Goal: Task Accomplishment & Management: Complete application form

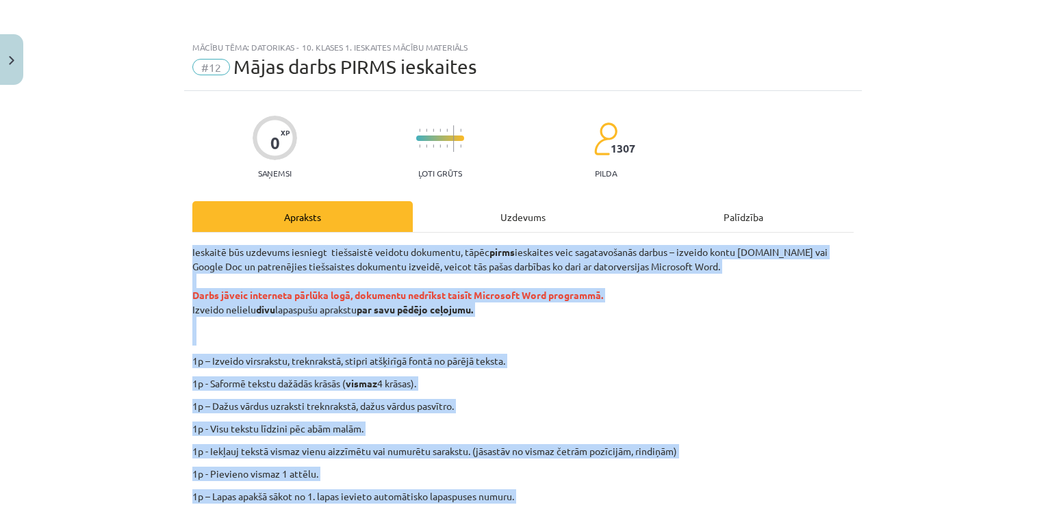
scroll to position [290, 0]
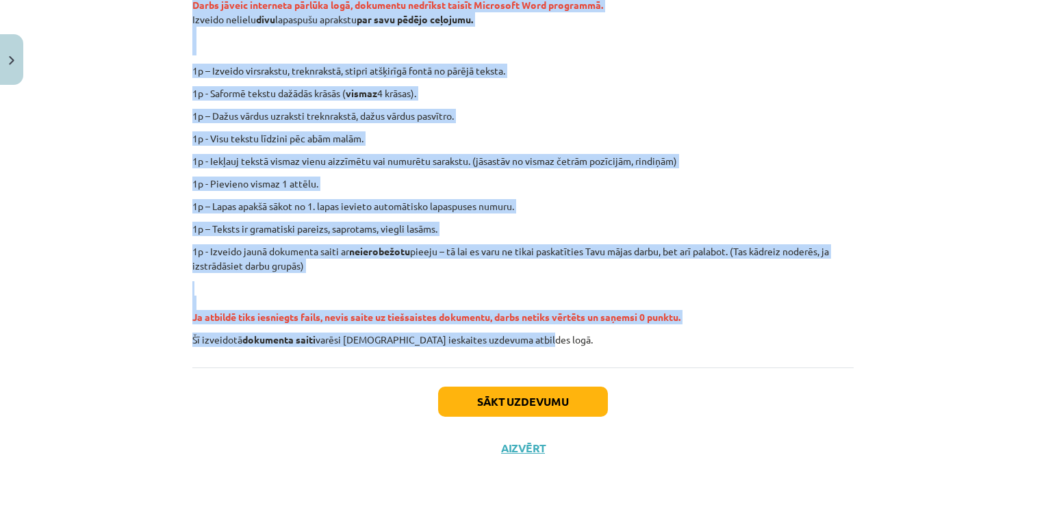
click at [816, 131] on p "1p - Visu tekstu līdzini pēc abām malām." at bounding box center [522, 138] width 661 height 14
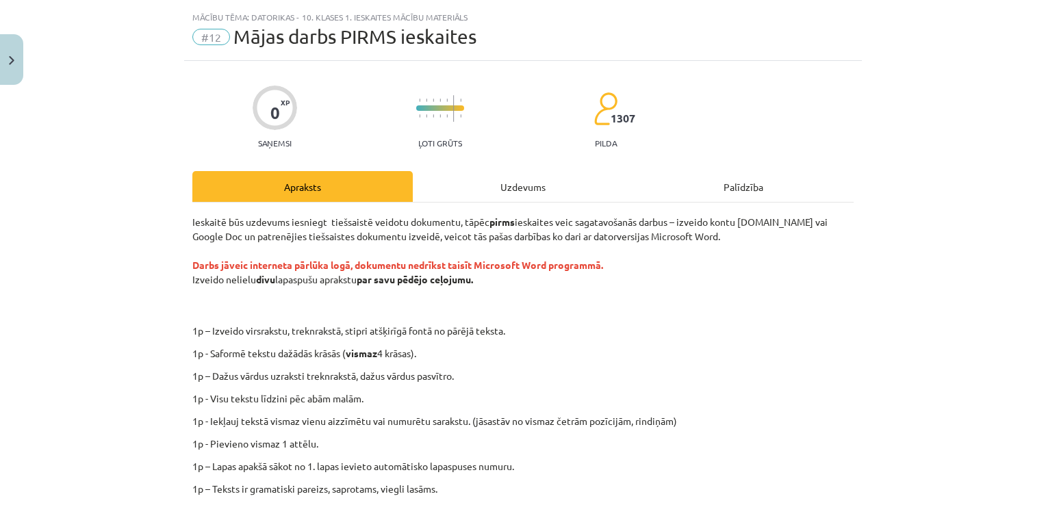
scroll to position [0, 0]
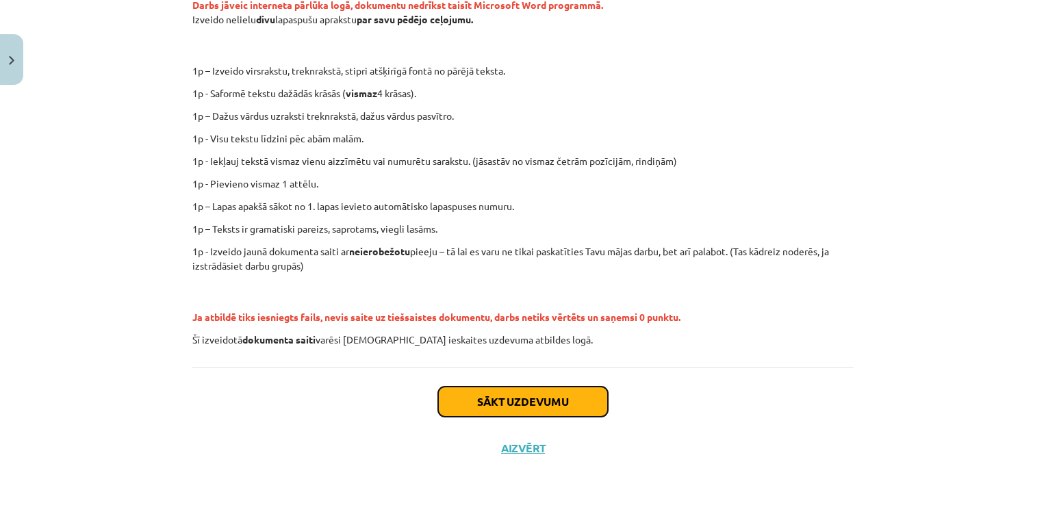
click at [558, 402] on button "Sākt uzdevumu" at bounding box center [523, 402] width 170 height 30
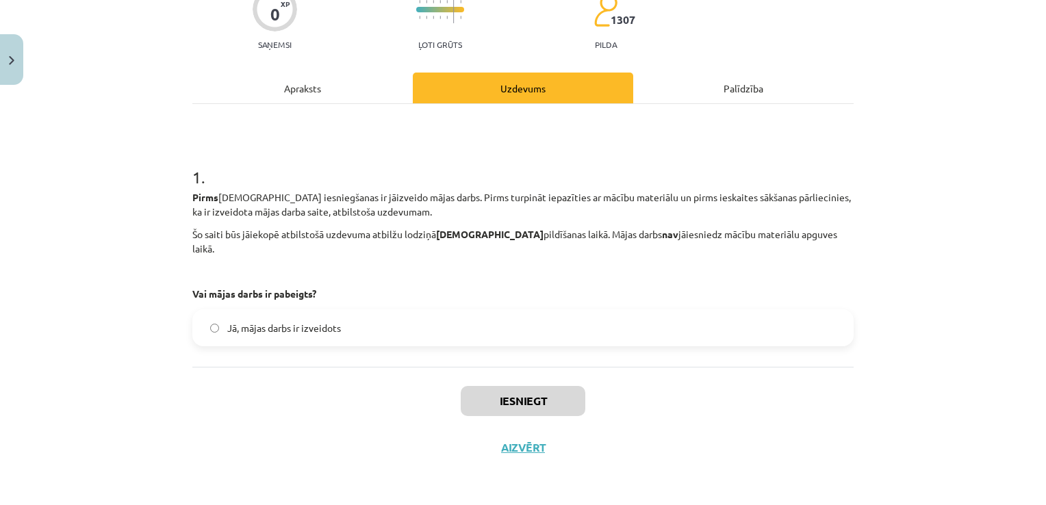
scroll to position [34, 0]
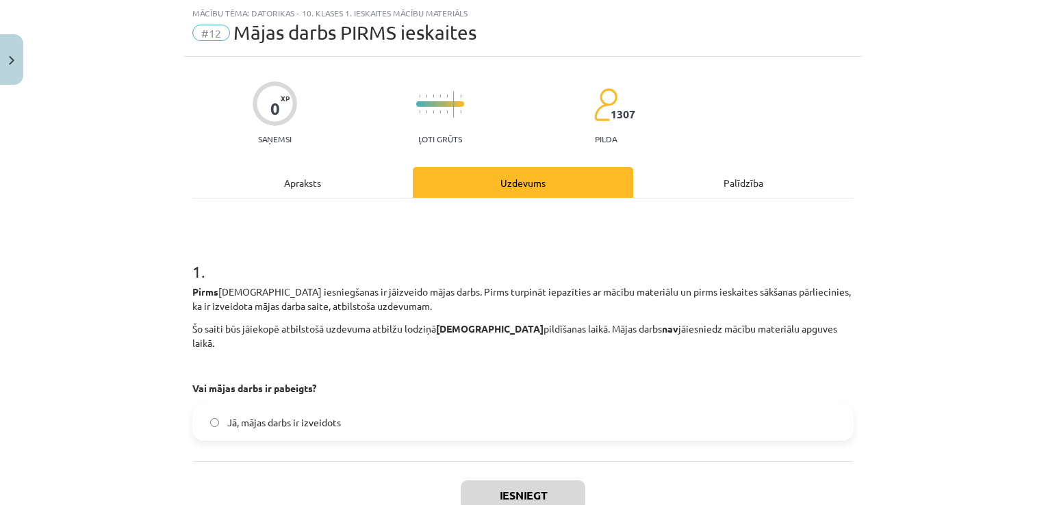
click at [205, 415] on label "Jā, mājas darbs ir izveidots" at bounding box center [523, 422] width 658 height 34
click at [502, 480] on button "Iesniegt" at bounding box center [523, 495] width 125 height 30
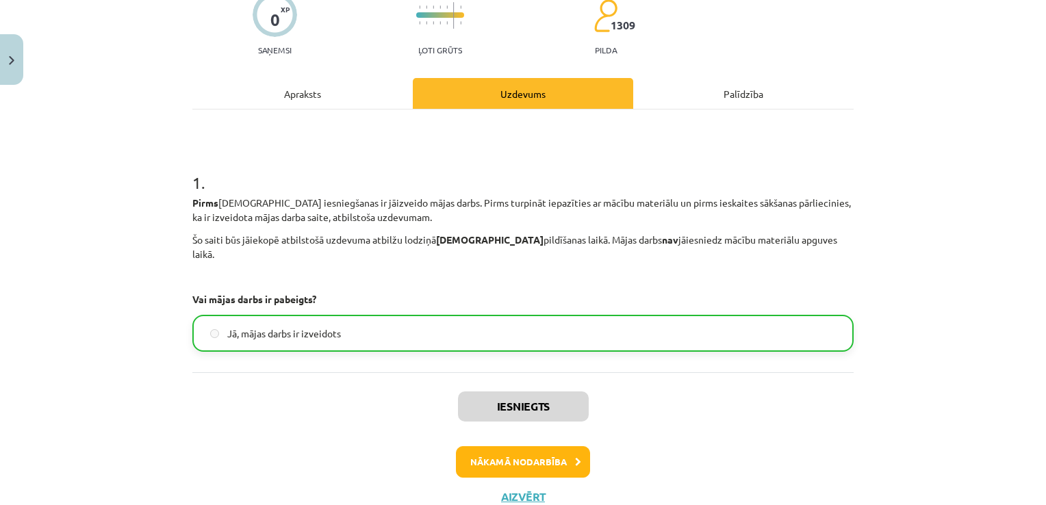
scroll to position [156, 0]
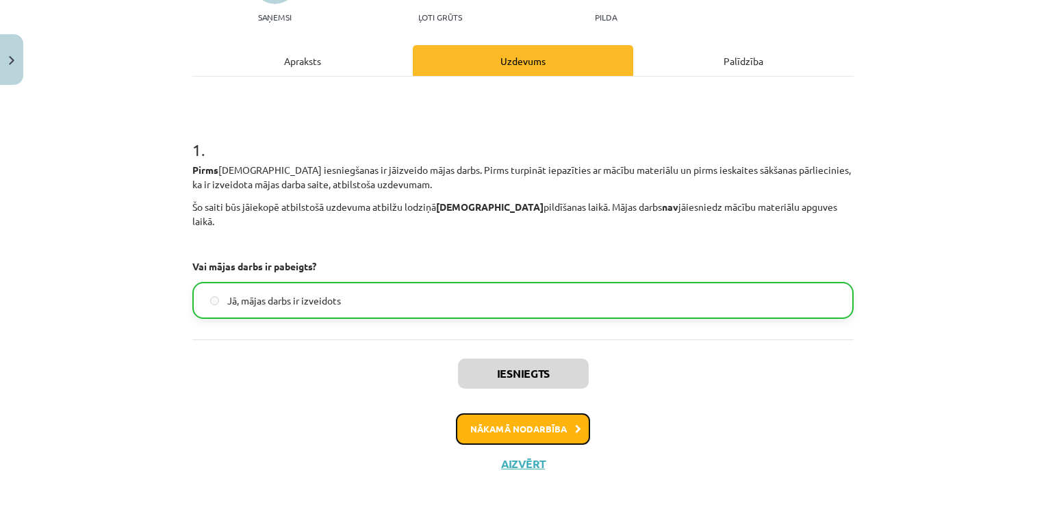
click at [532, 422] on button "Nākamā nodarbība" at bounding box center [523, 428] width 134 height 31
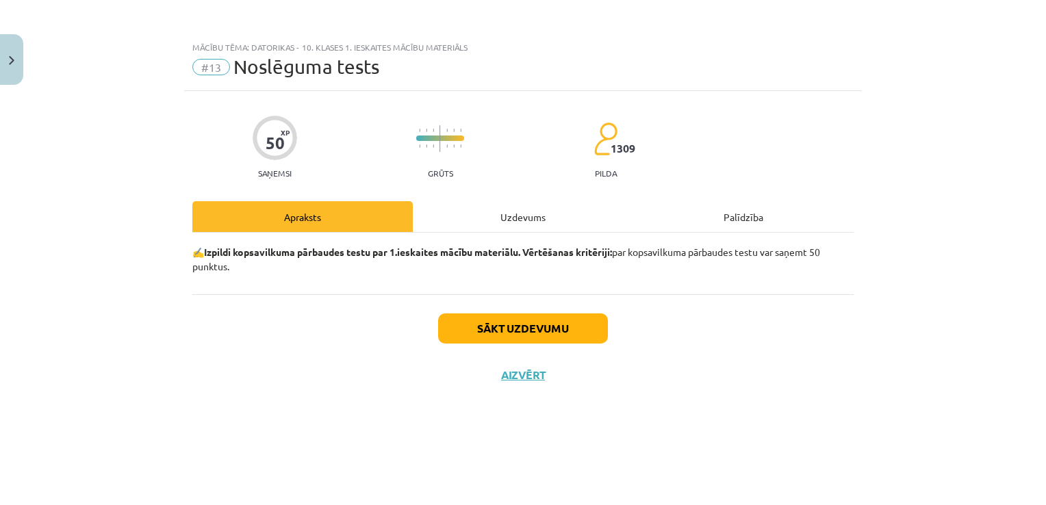
scroll to position [0, 0]
click at [566, 326] on button "Sākt uzdevumu" at bounding box center [523, 328] width 170 height 30
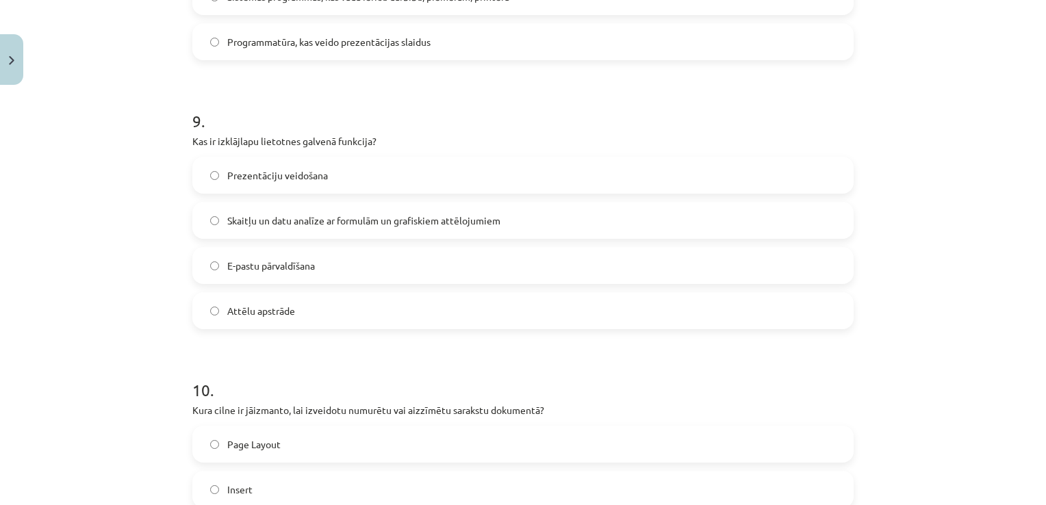
scroll to position [2562, 0]
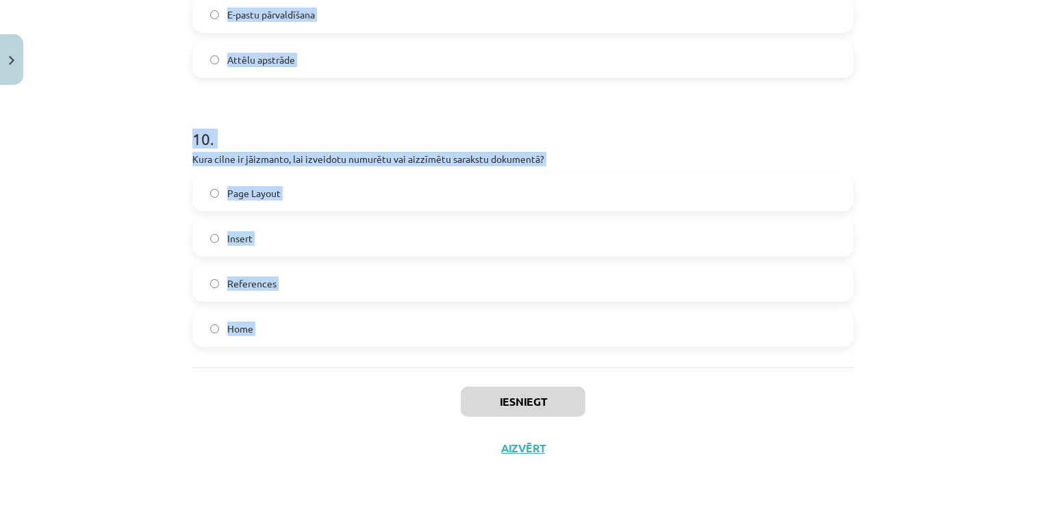
drag, startPoint x: 174, startPoint y: 234, endPoint x: 408, endPoint y: 389, distance: 280.9
click at [408, 389] on div "Mācību tēma: Datorikas - 10. klases 1. ieskaites mācību materiāls #13 Noslēguma…" at bounding box center [523, 252] width 1046 height 505
copy form "0 . Lor ip dolorsitam consectet adipisci (ELI)? Seddoeiu, tem incidid utlabo et…"
click at [439, 111] on h1 "10 ." at bounding box center [522, 126] width 661 height 42
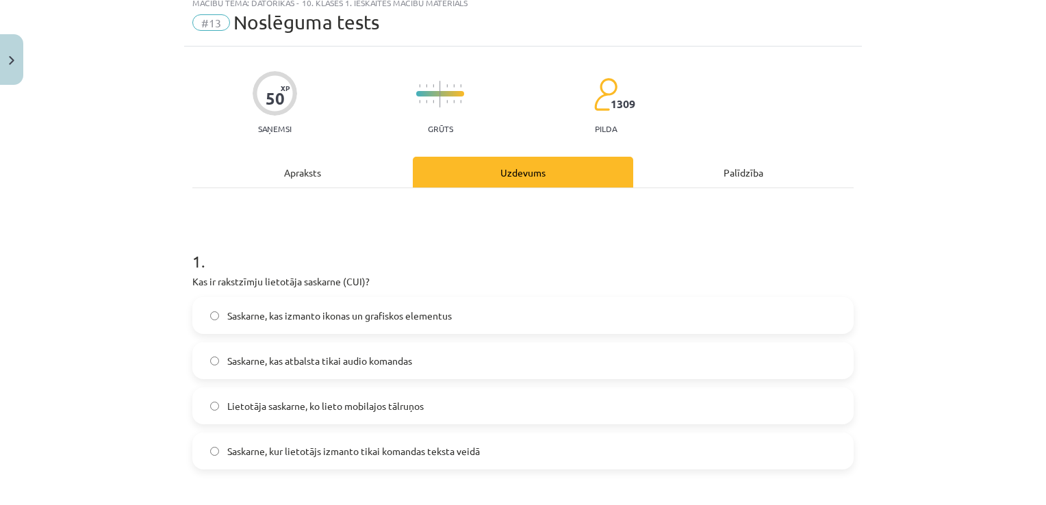
scroll to position [68, 0]
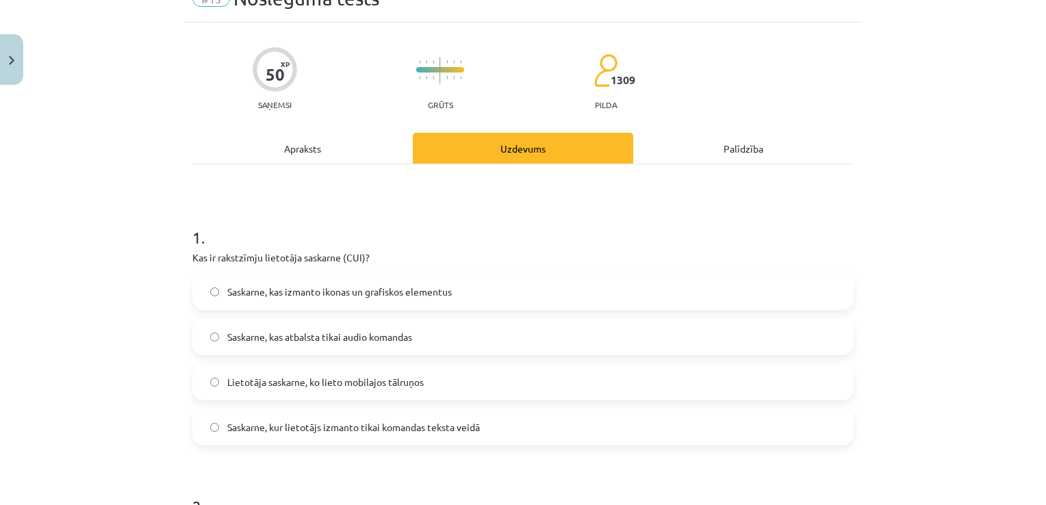
click at [430, 435] on label "Saskarne, kur lietotājs izmanto tikai komandas teksta veidā" at bounding box center [523, 427] width 658 height 34
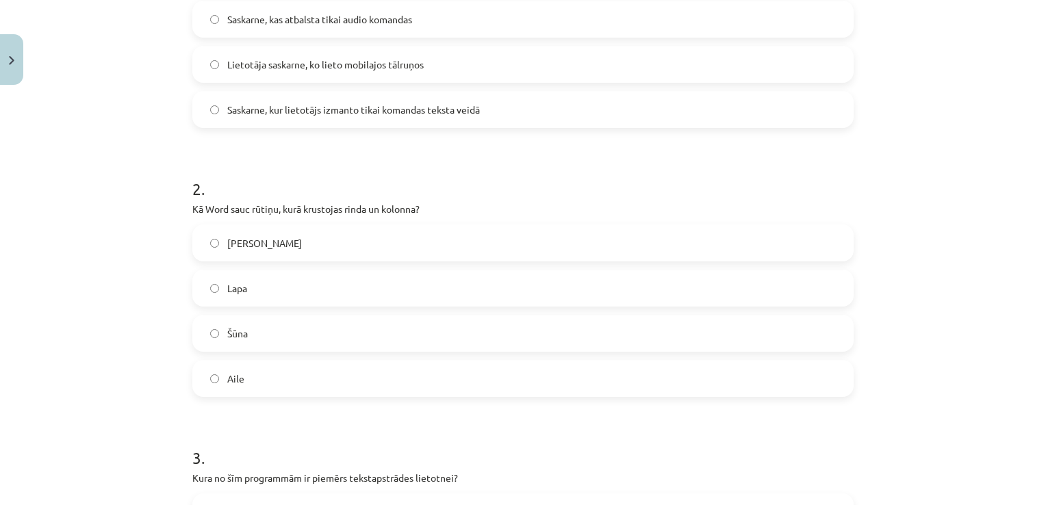
scroll to position [411, 0]
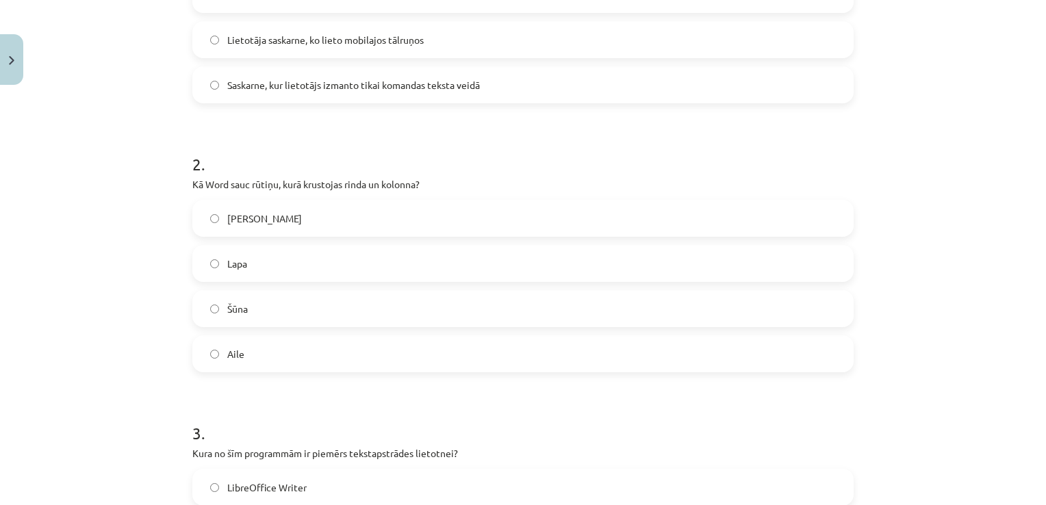
click at [420, 309] on label "Šūna" at bounding box center [523, 309] width 658 height 34
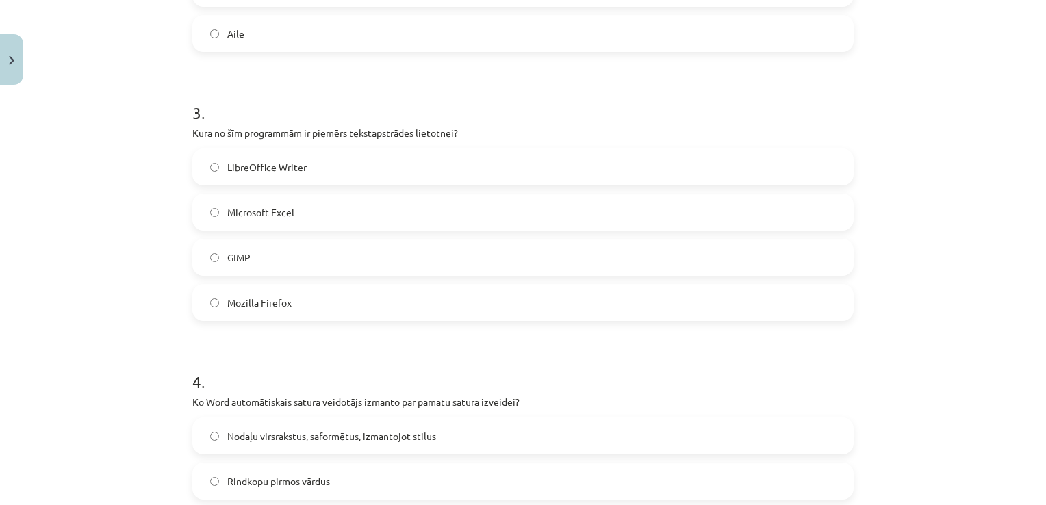
scroll to position [753, 0]
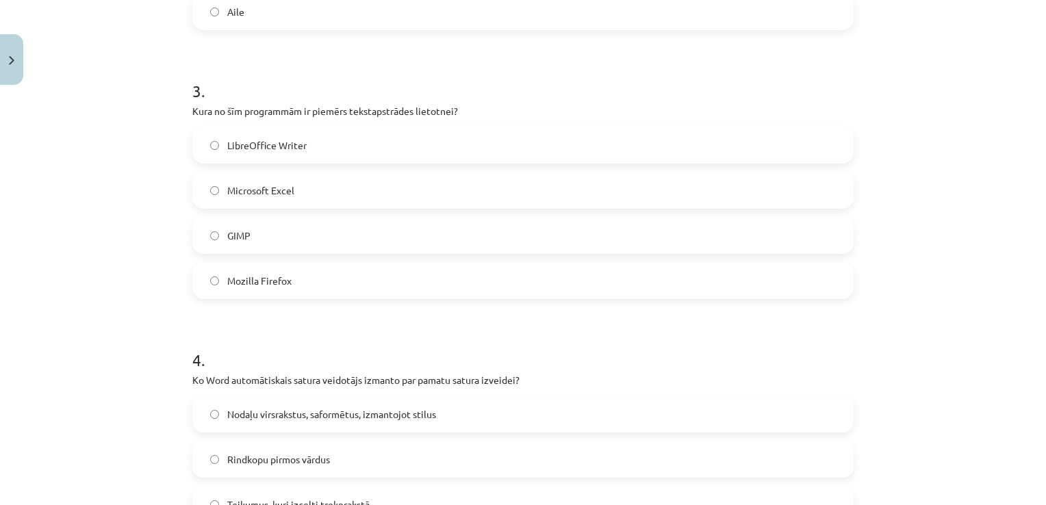
click at [397, 146] on label "LibreOffice Writer" at bounding box center [523, 145] width 658 height 34
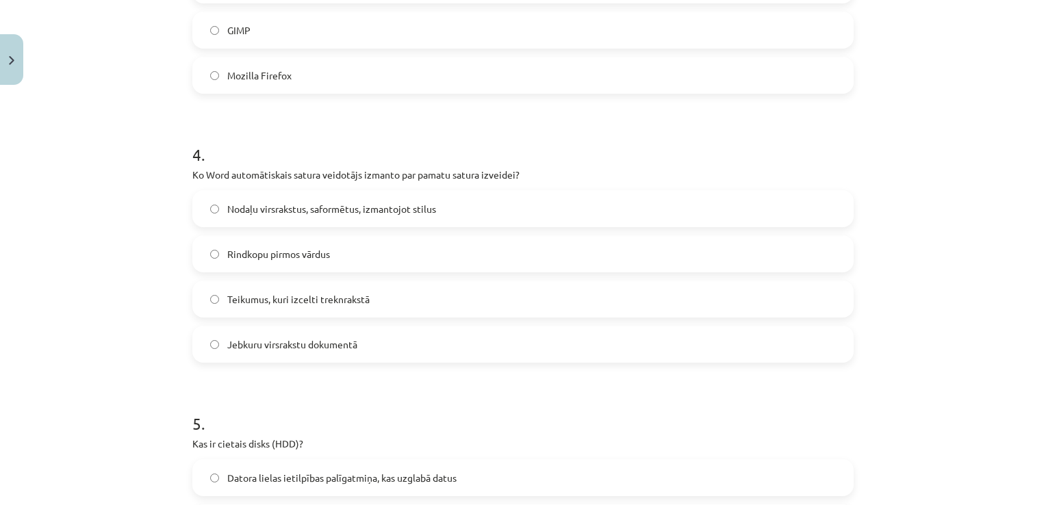
scroll to position [1027, 0]
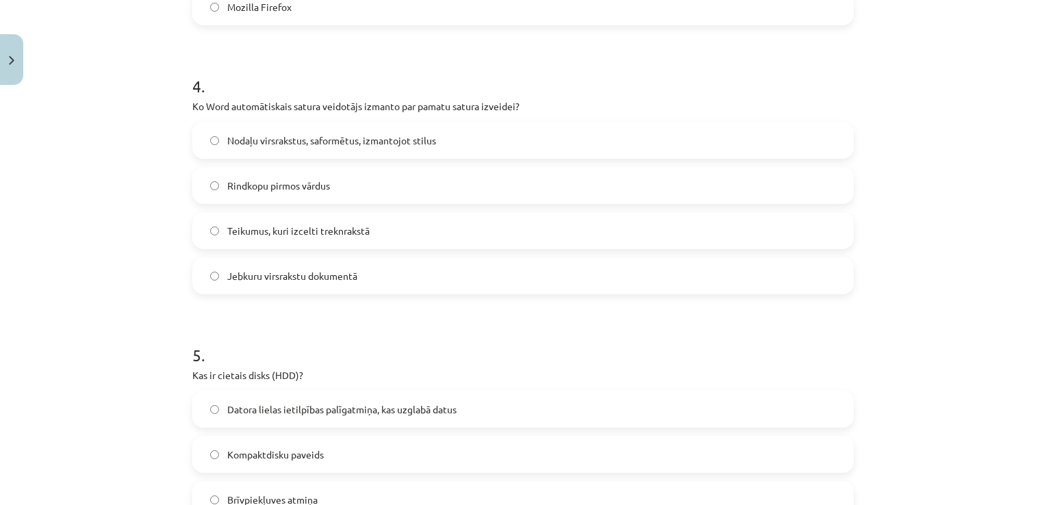
click at [378, 146] on span "Nodaļu virsrakstus, saformētus, izmantojot stilus" at bounding box center [331, 140] width 209 height 14
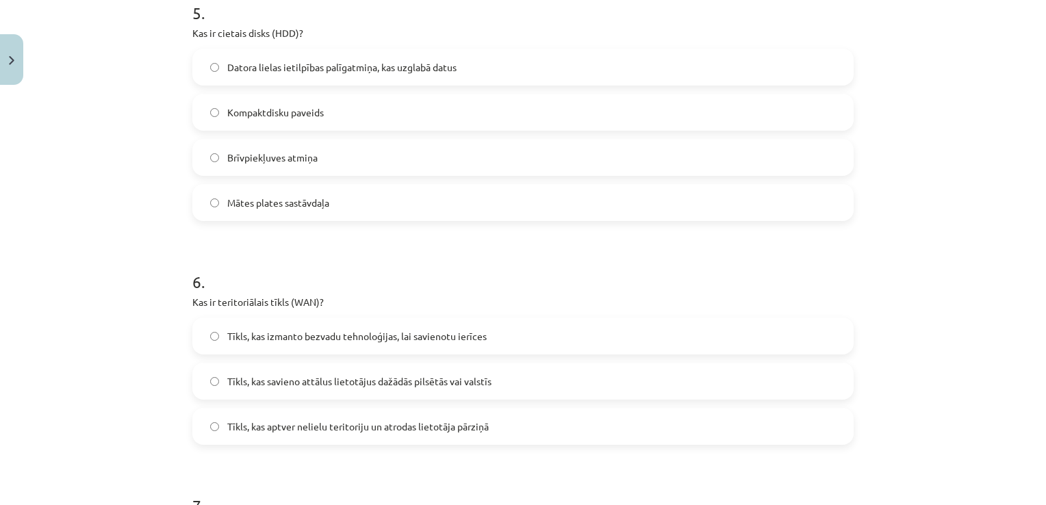
scroll to position [1300, 0]
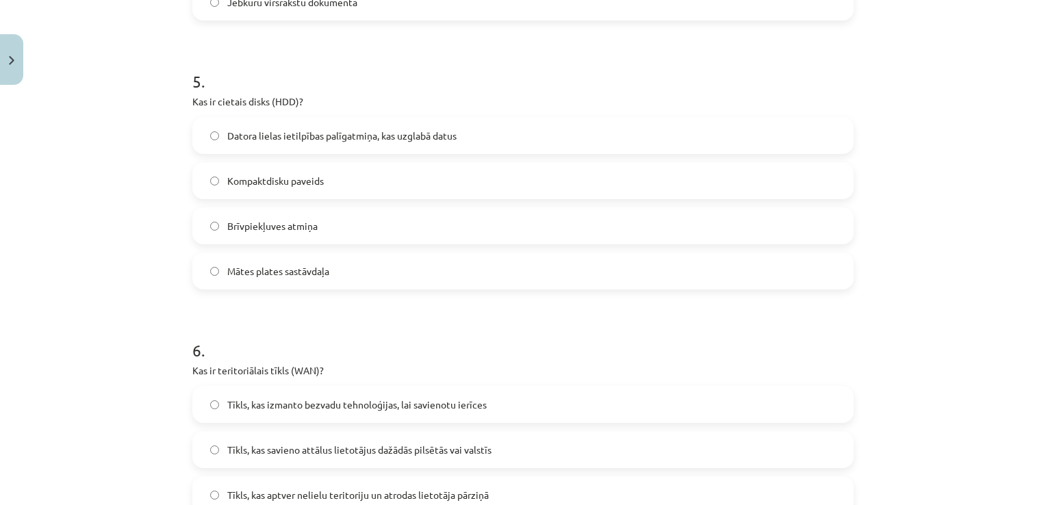
click at [417, 141] on span "Datora lielas ietilpības palīgatmiņa, kas uzglabā datus" at bounding box center [341, 136] width 229 height 14
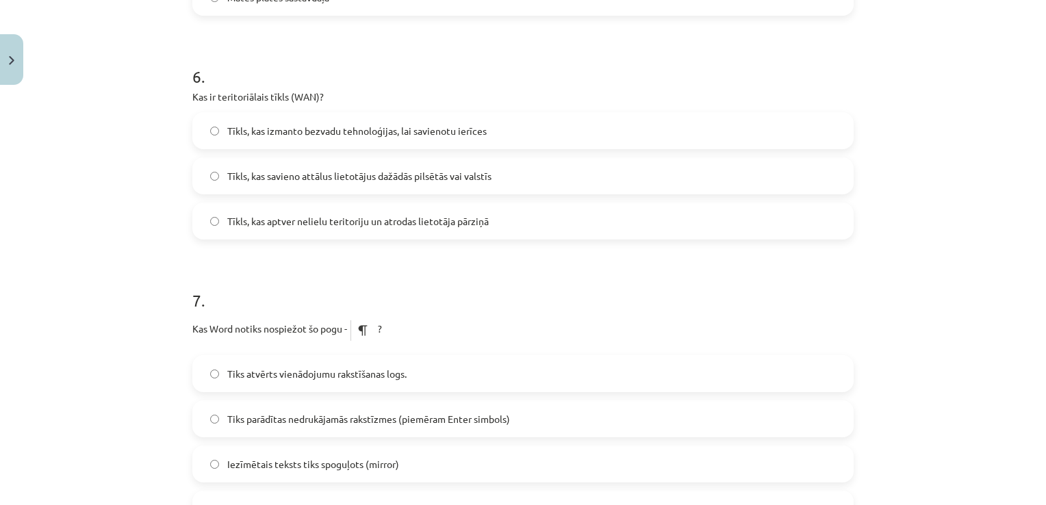
click at [353, 172] on span "Tīkls, kas savieno attālus lietotājus dažādās pilsētās vai valstīs" at bounding box center [359, 176] width 264 height 14
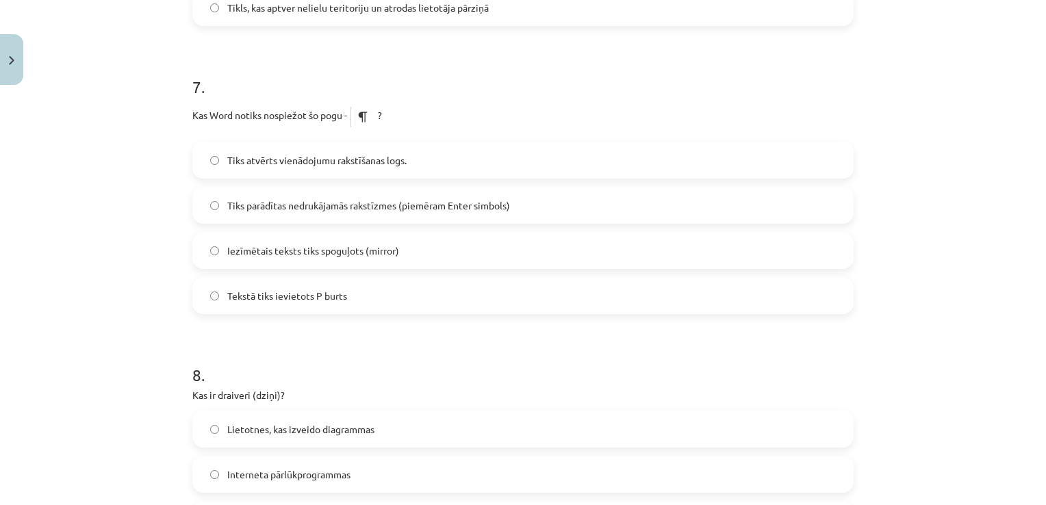
scroll to position [1848, 0]
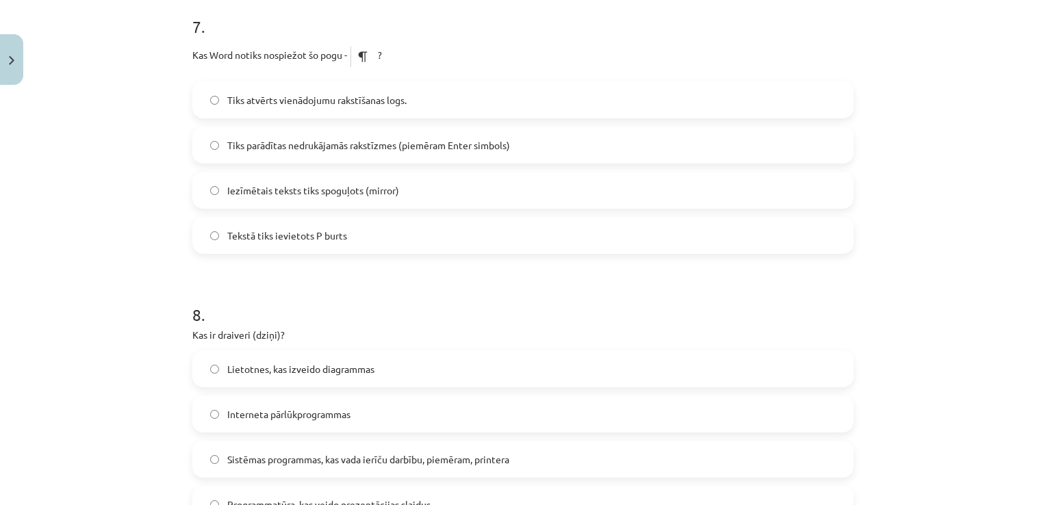
click at [334, 142] on span "Tiks parādītas nedrukājamās rakstīzmes (piemēram Enter simbols)" at bounding box center [368, 145] width 283 height 14
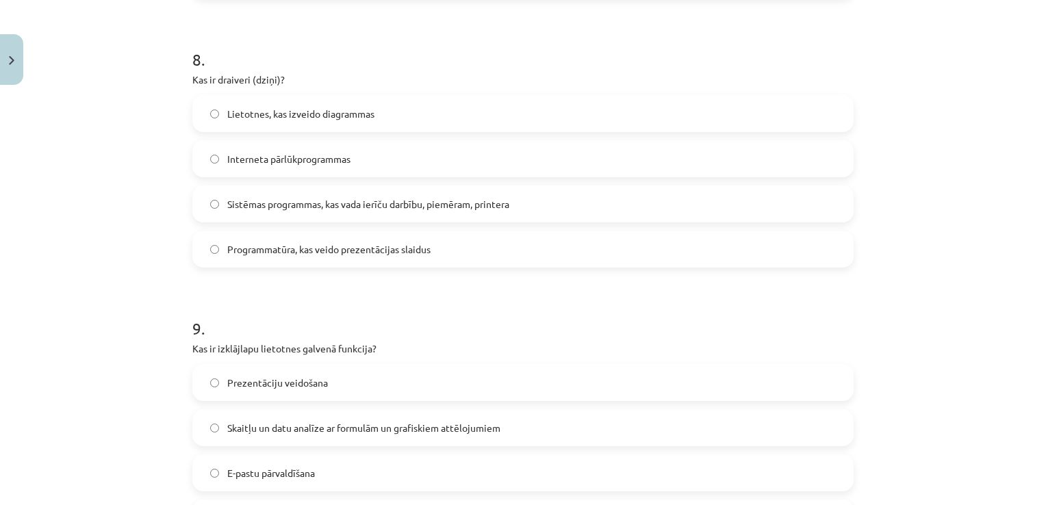
scroll to position [2122, 0]
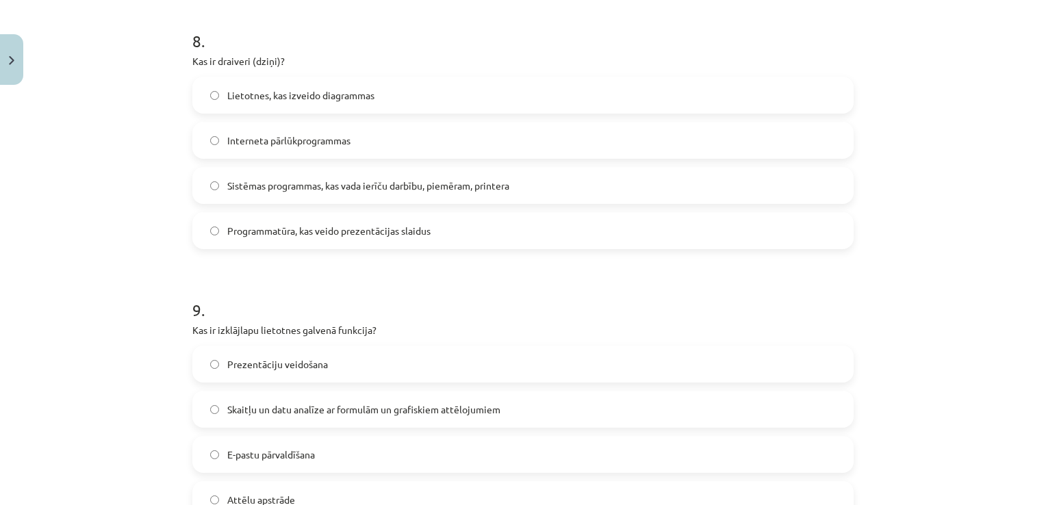
click at [270, 190] on span "Sistēmas programmas, kas vada ierīču darbību, piemēram, printera" at bounding box center [368, 186] width 282 height 14
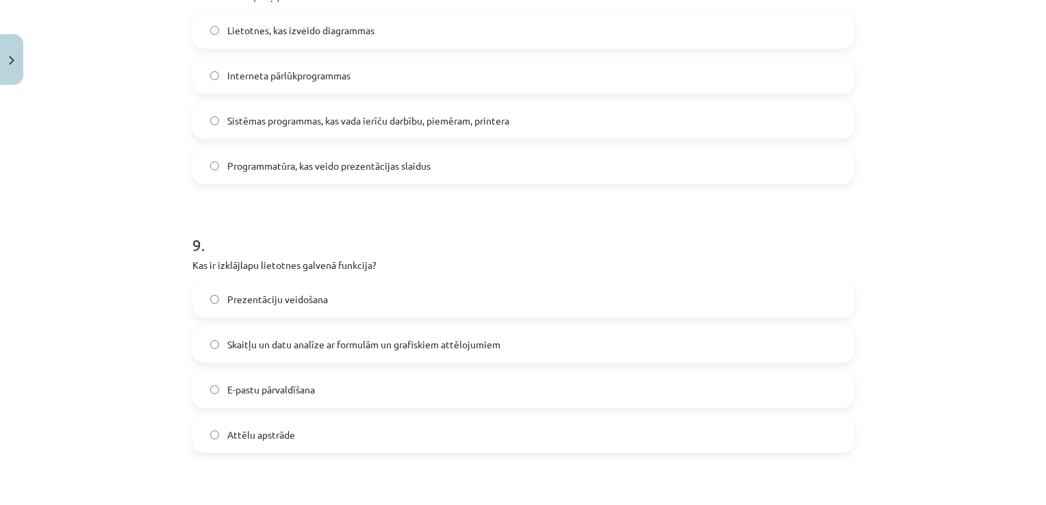
scroll to position [2327, 0]
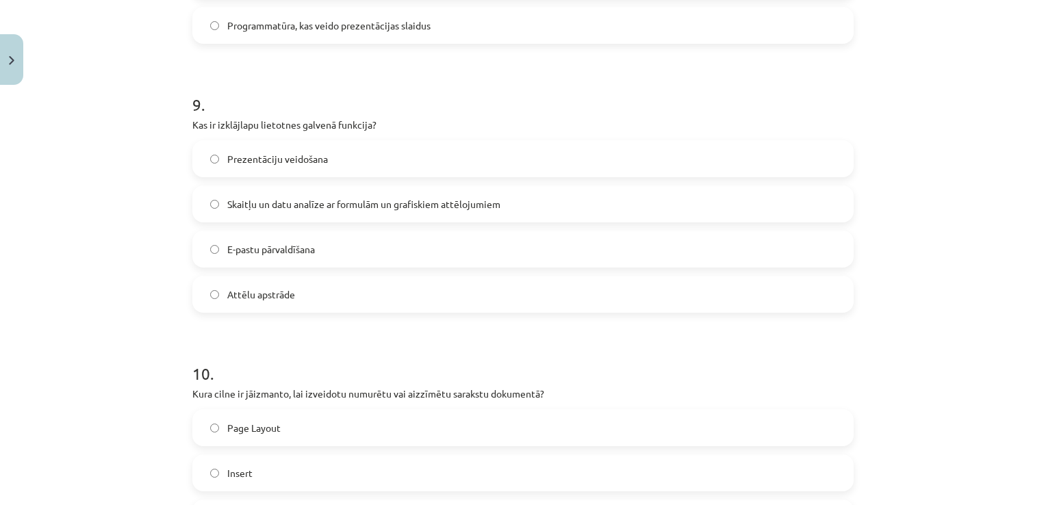
click at [347, 204] on span "Skaitļu un datu analīze ar formulām un grafiskiem attēlojumiem" at bounding box center [363, 204] width 273 height 14
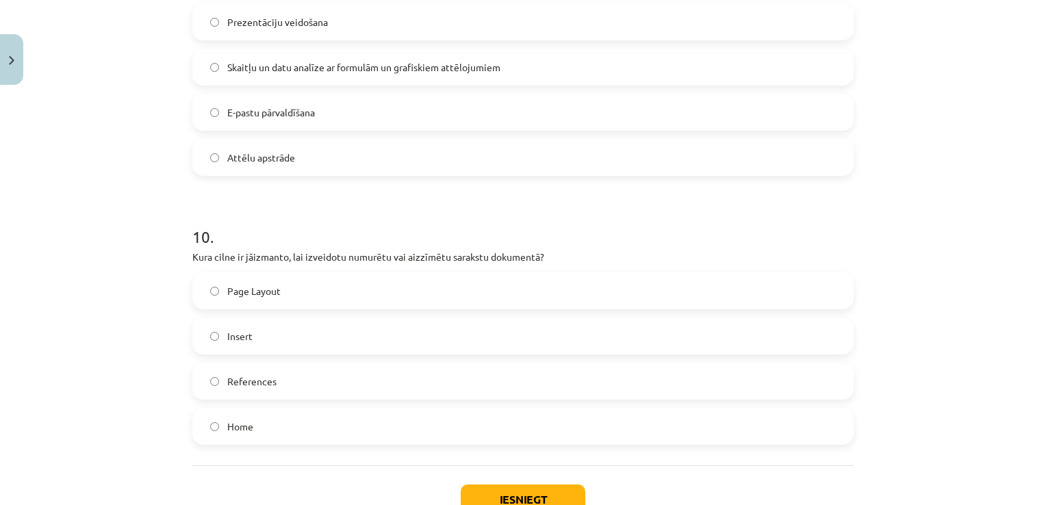
scroll to position [2562, 0]
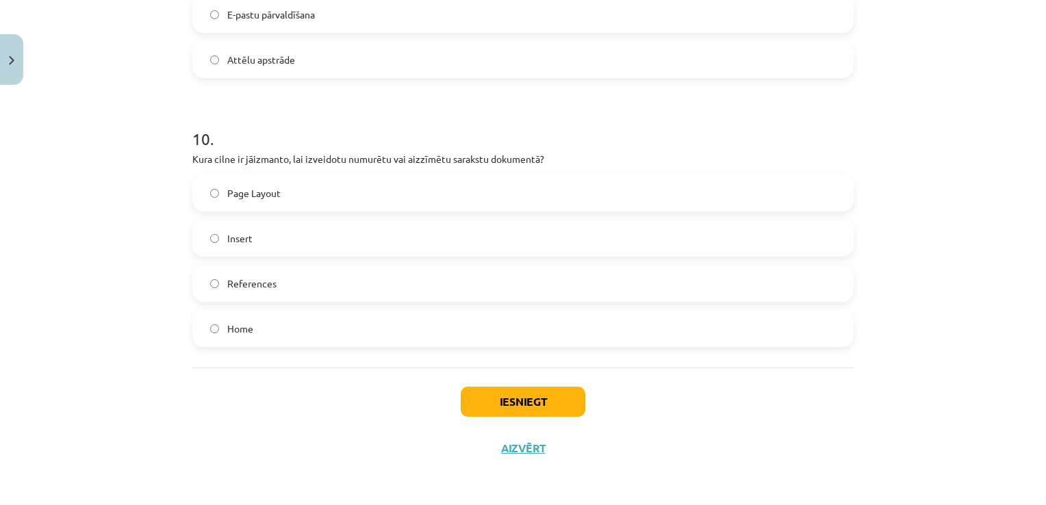
click at [320, 335] on label "Home" at bounding box center [523, 328] width 658 height 34
click at [554, 397] on button "Iesniegt" at bounding box center [523, 402] width 125 height 30
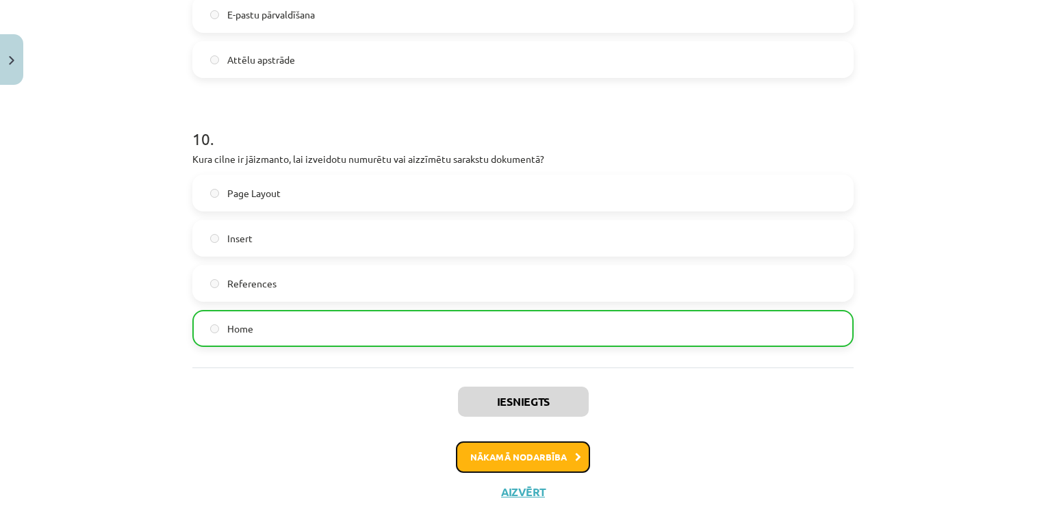
click at [546, 456] on button "Nākamā nodarbība" at bounding box center [523, 456] width 134 height 31
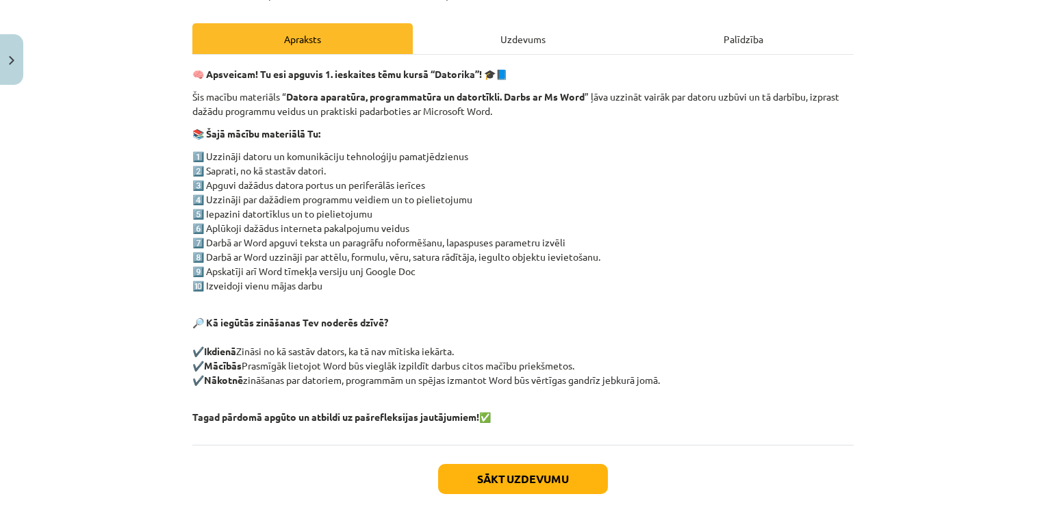
scroll to position [255, 0]
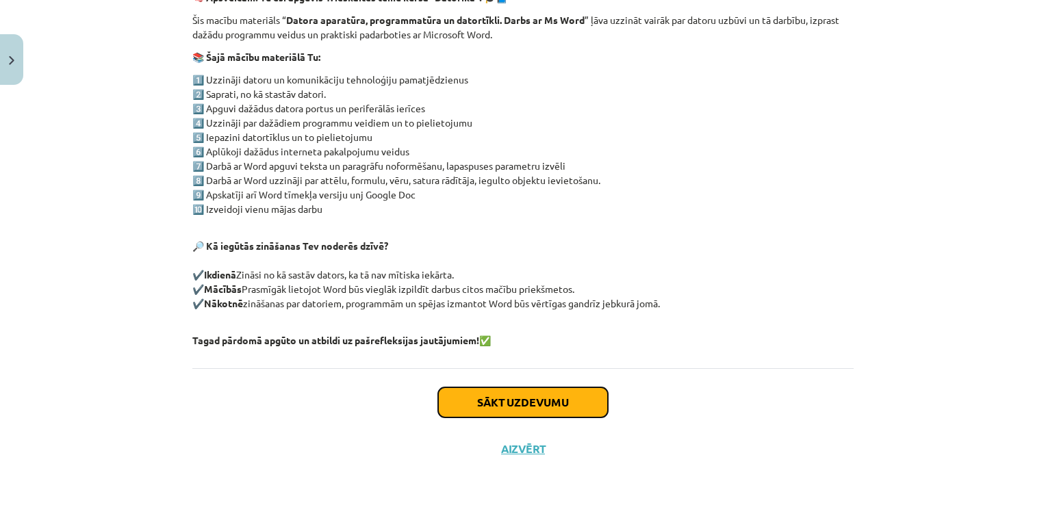
click at [537, 407] on button "Sākt uzdevumu" at bounding box center [523, 402] width 170 height 30
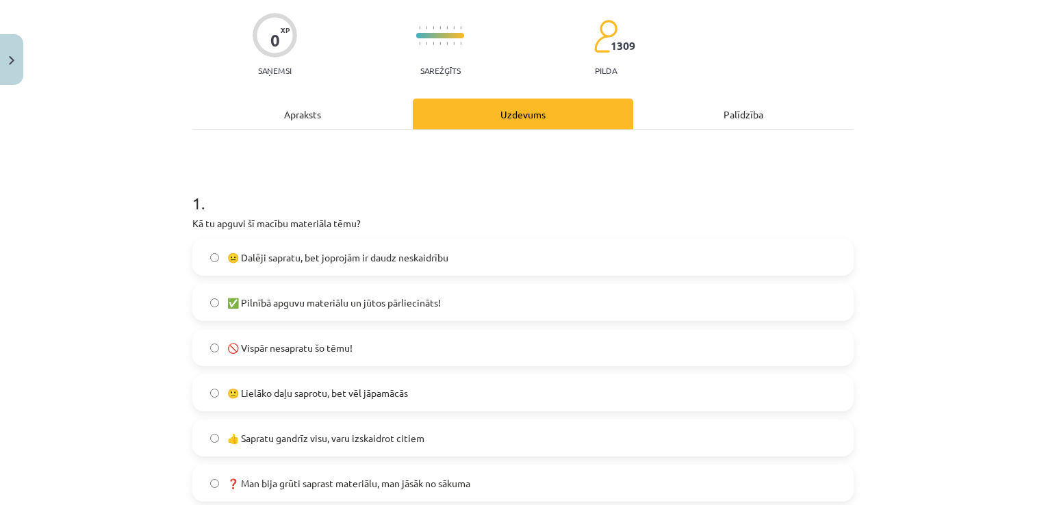
scroll to position [171, 0]
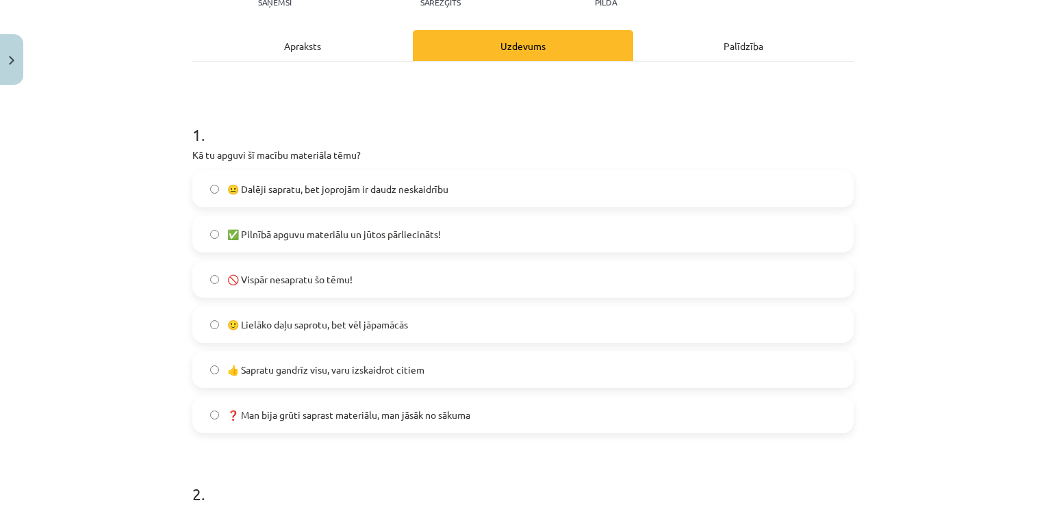
click at [332, 330] on span "🙂 Lielāko daļu saprotu, bet vēl jāpamācās" at bounding box center [317, 325] width 181 height 14
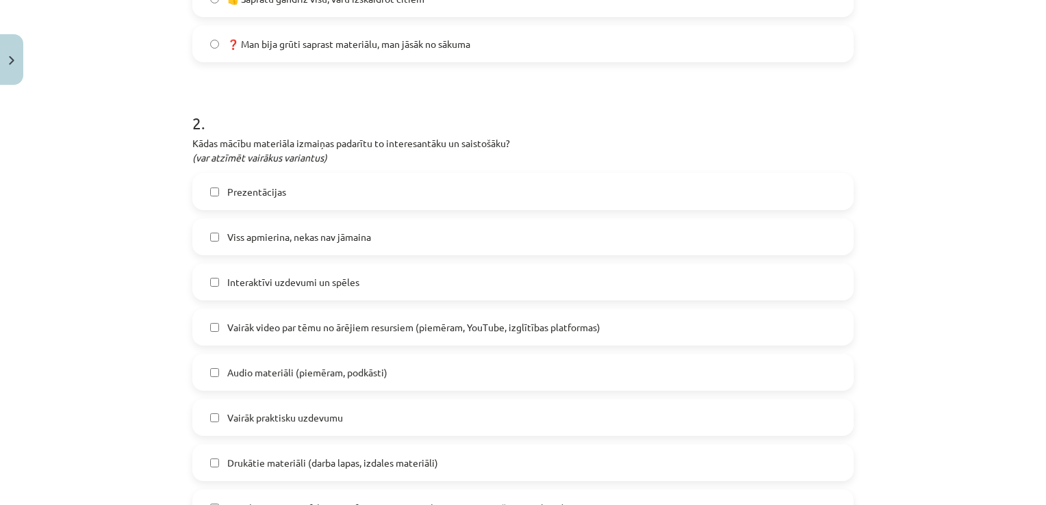
scroll to position [582, 0]
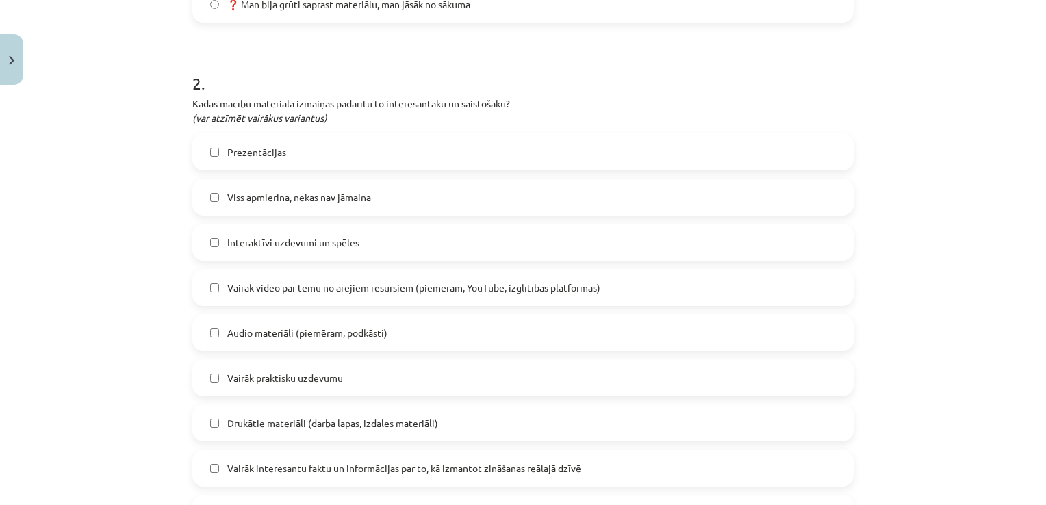
click at [282, 191] on span "Viss apmierina, nekas nav jāmaina" at bounding box center [299, 197] width 144 height 14
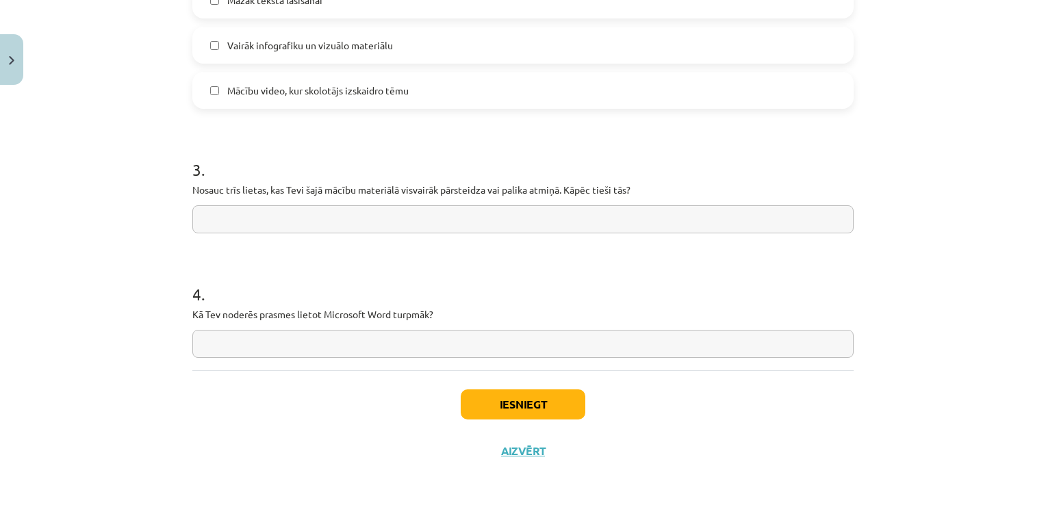
scroll to position [1098, 0]
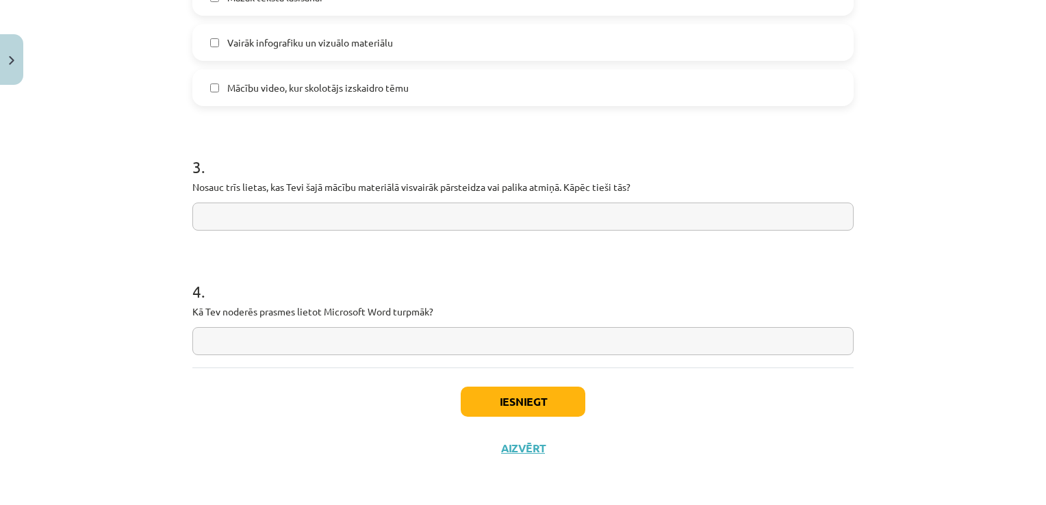
click at [260, 218] on input "text" at bounding box center [522, 217] width 661 height 28
type input "**********"
click at [303, 341] on input "text" at bounding box center [522, 341] width 661 height 28
click at [545, 398] on button "Iesniegt" at bounding box center [523, 402] width 125 height 30
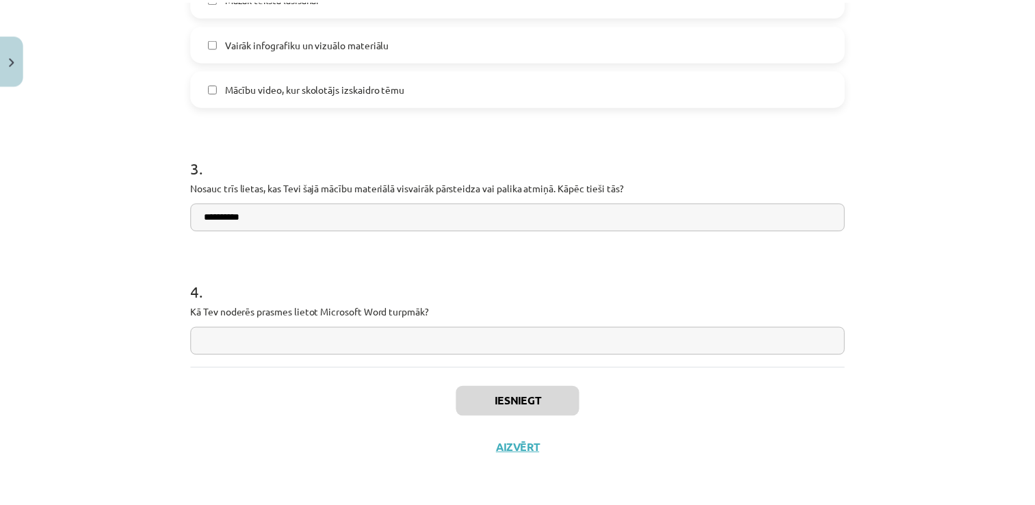
scroll to position [630, 0]
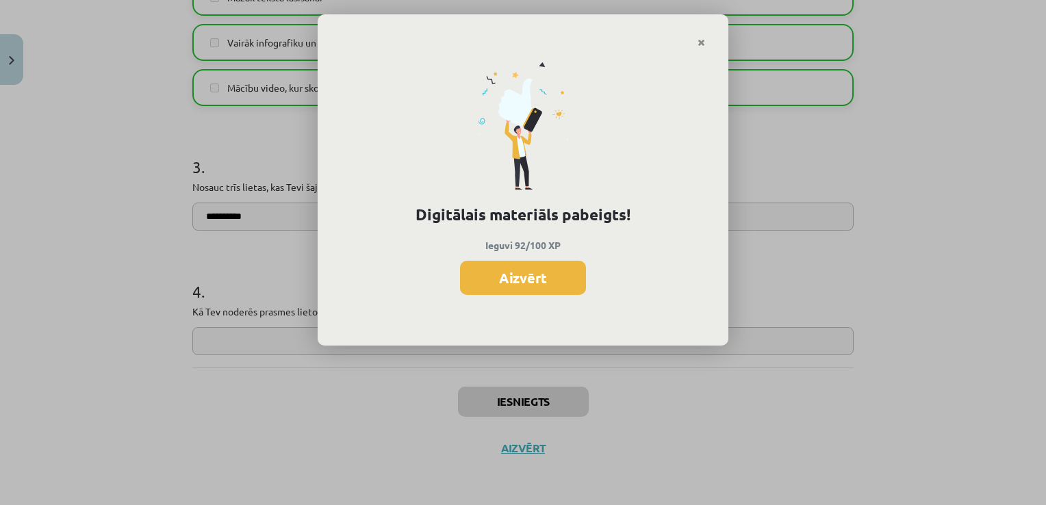
click at [510, 290] on button "Aizvērt" at bounding box center [523, 278] width 126 height 34
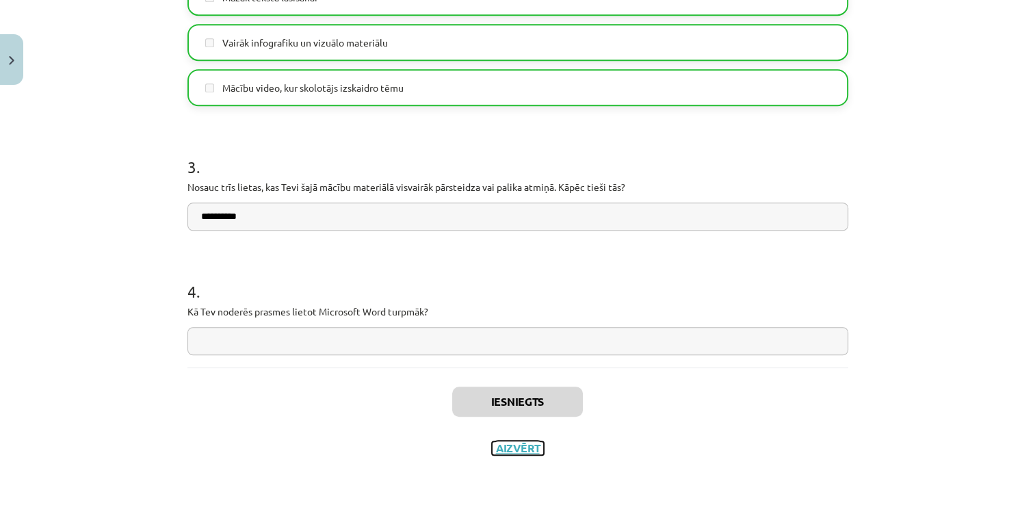
click at [521, 450] on button "Aizvērt" at bounding box center [518, 448] width 52 height 14
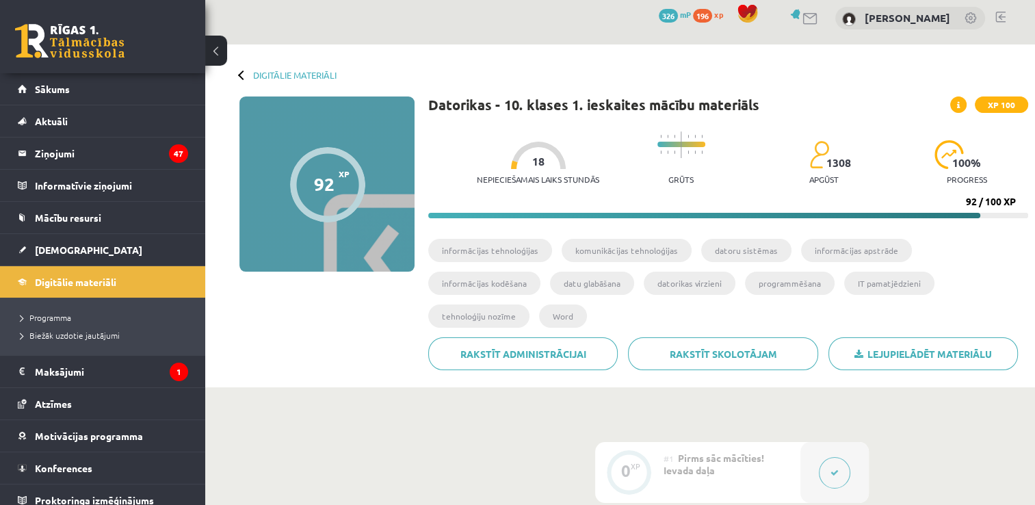
scroll to position [0, 0]
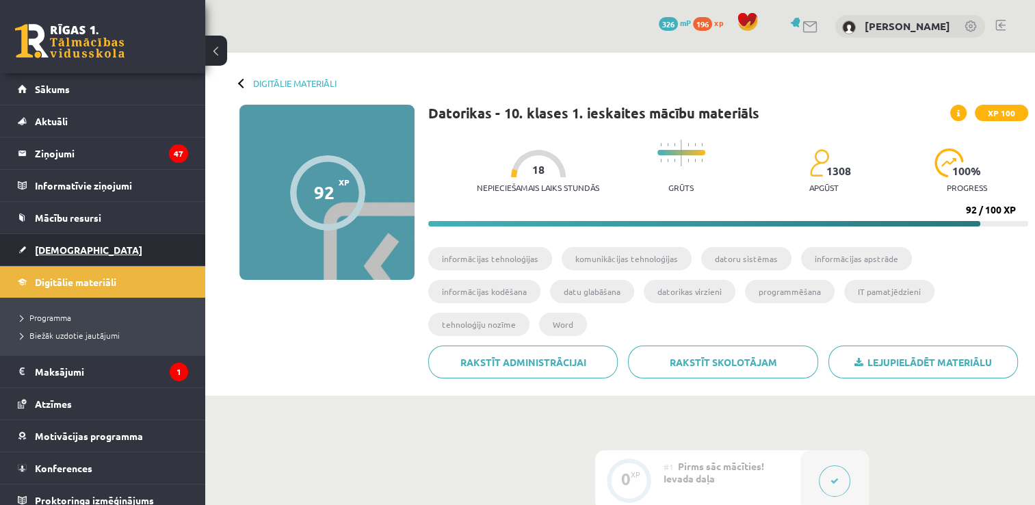
click at [67, 253] on span "[DEMOGRAPHIC_DATA]" at bounding box center [88, 250] width 107 height 12
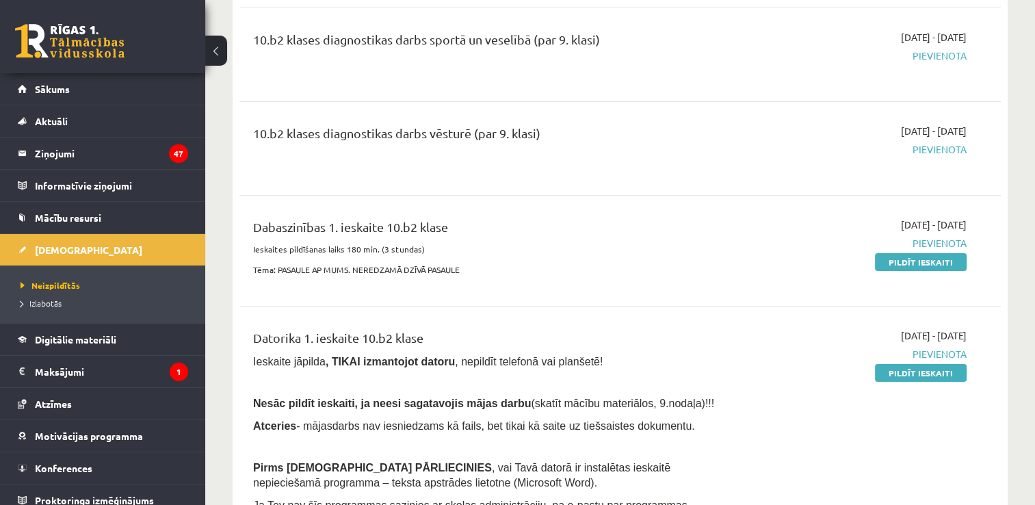
scroll to position [342, 0]
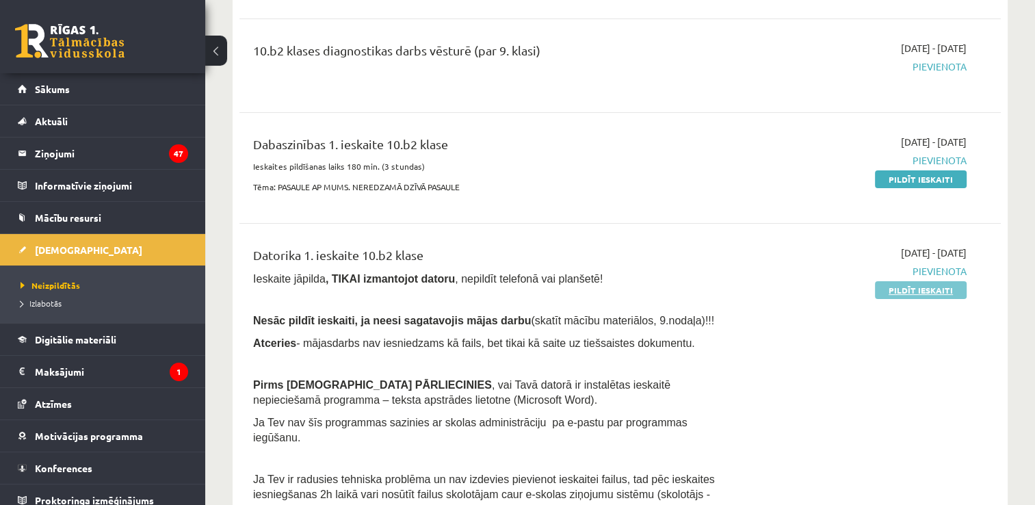
click at [923, 292] on link "Pildīt ieskaiti" at bounding box center [921, 290] width 92 height 18
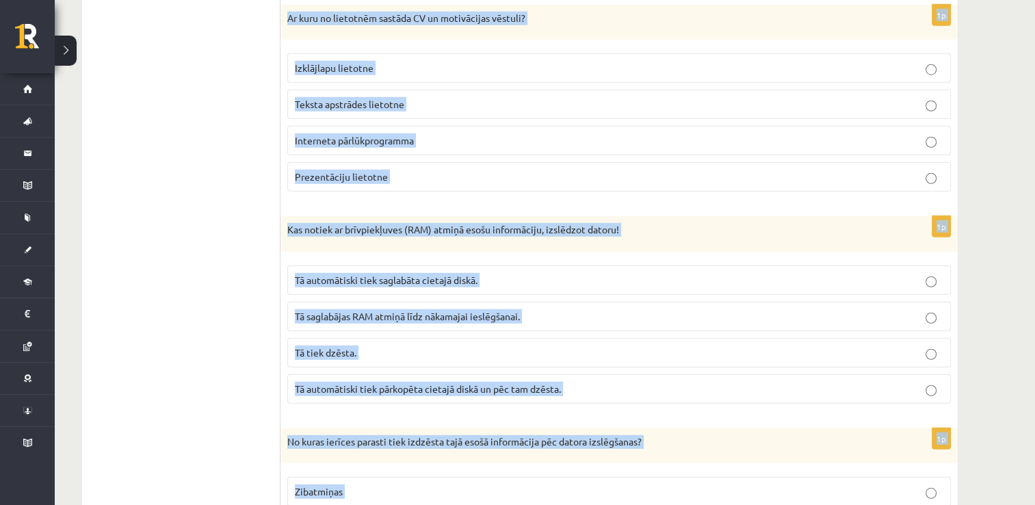
scroll to position [3783, 0]
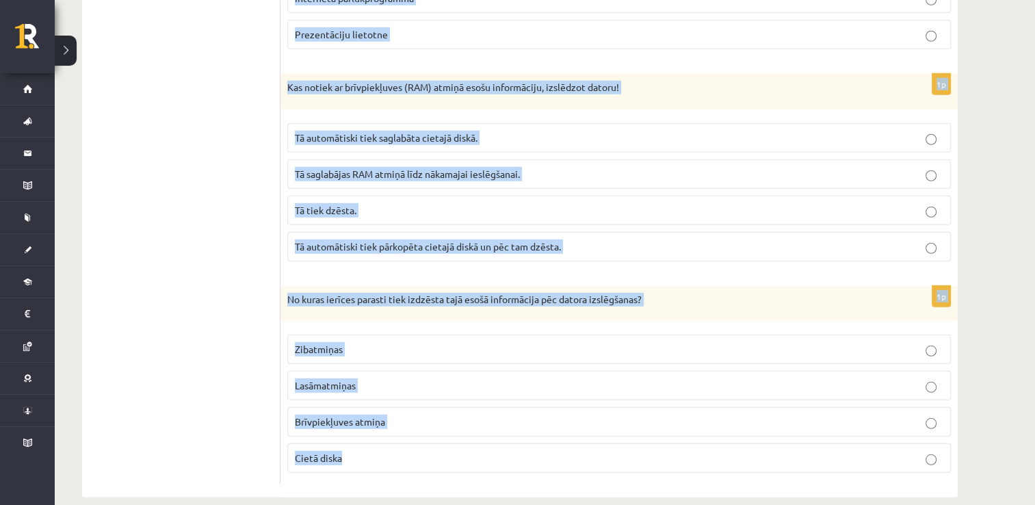
drag, startPoint x: 287, startPoint y: 136, endPoint x: 517, endPoint y: 489, distance: 421.6
copy form "Lo ipsu dolorsitam (CO)? Adipisc elitseddo Eiusmodte incididun Utlabor etdolore…"
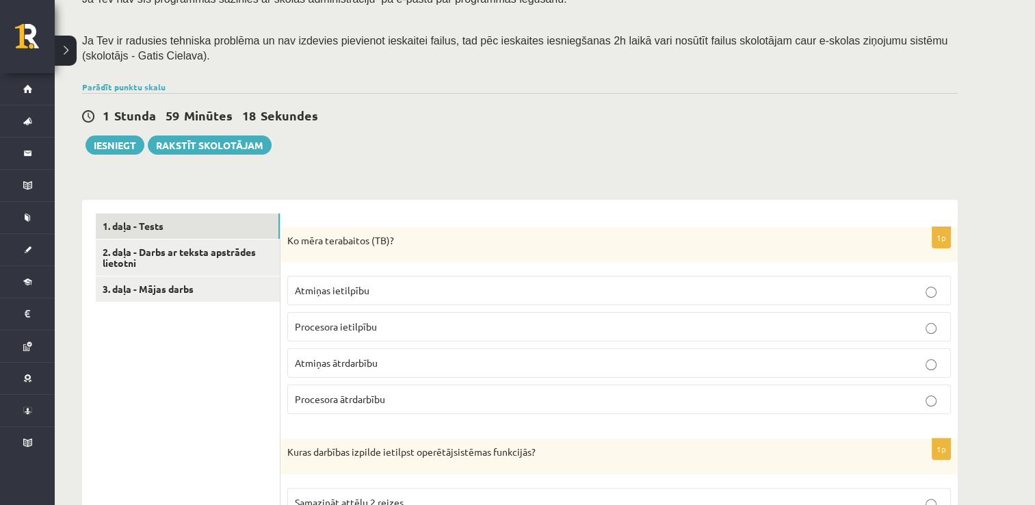
scroll to position [361, 0]
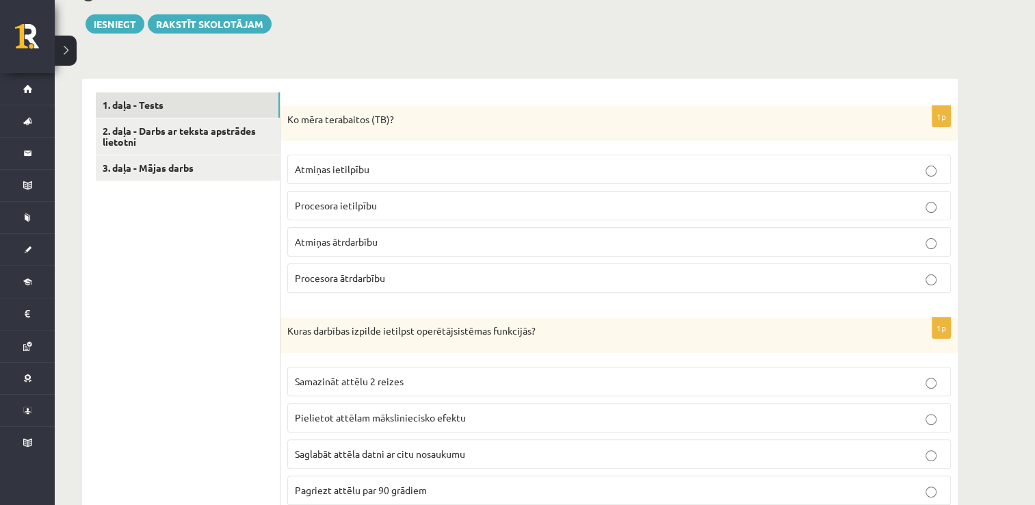
click at [349, 171] on span "Atmiņas ietilpību" at bounding box center [332, 169] width 75 height 12
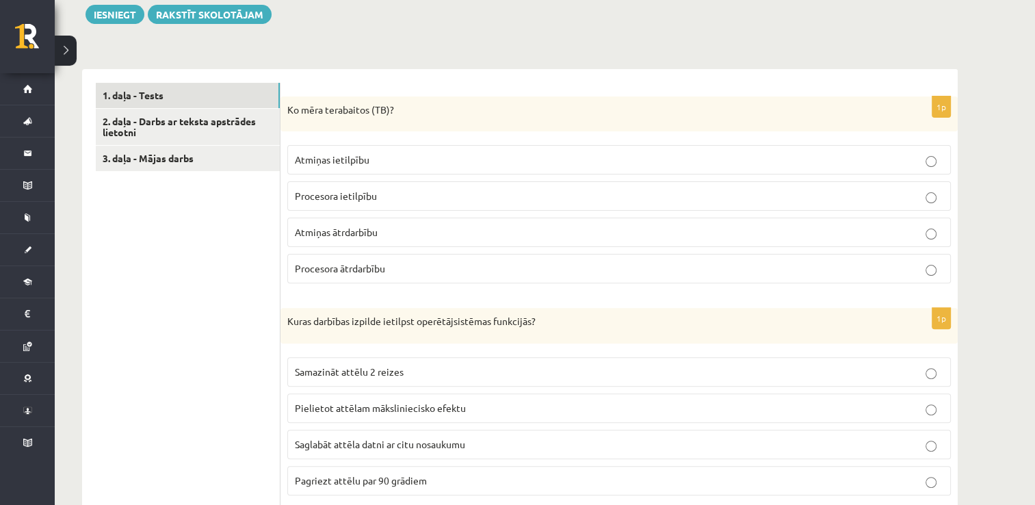
scroll to position [567, 0]
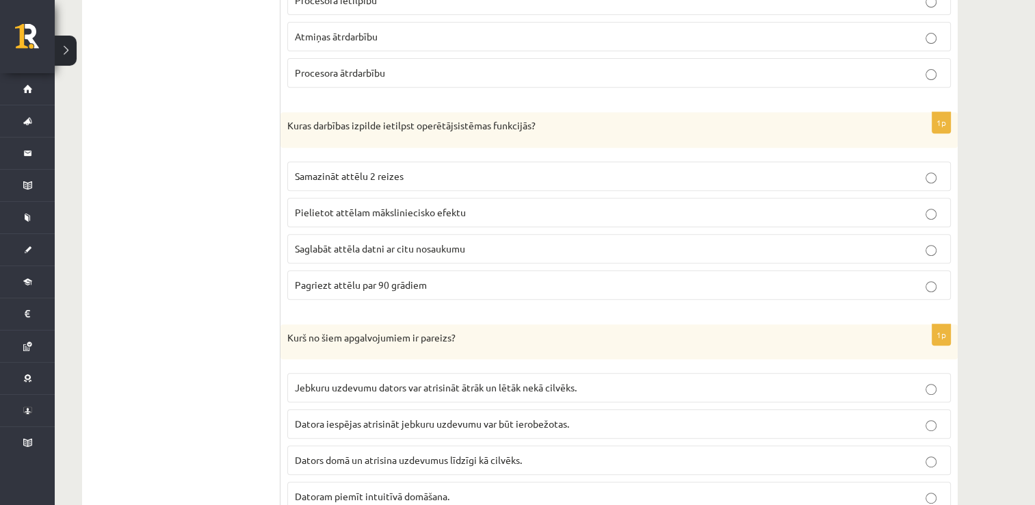
click at [436, 257] on label "Saglabāt attēla datni ar citu nosaukumu" at bounding box center [619, 248] width 664 height 29
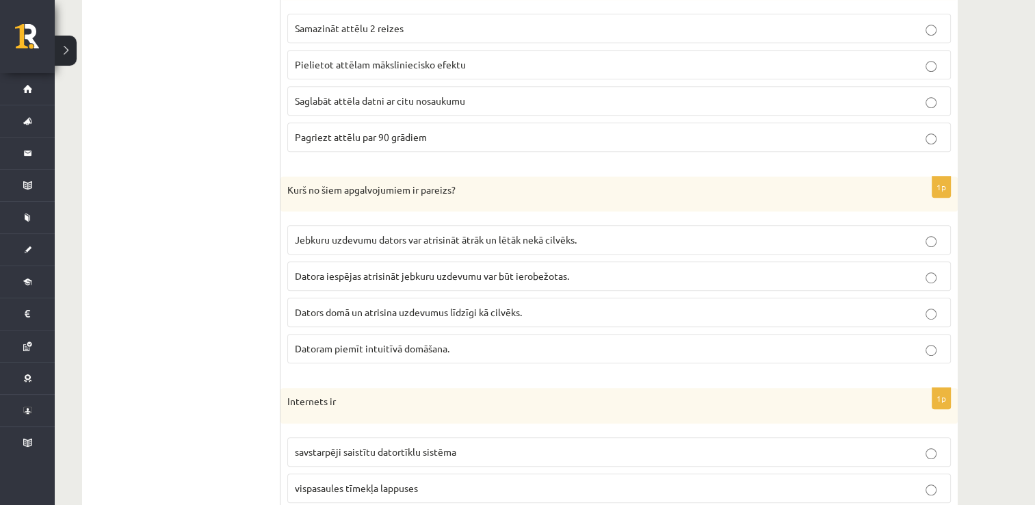
scroll to position [772, 0]
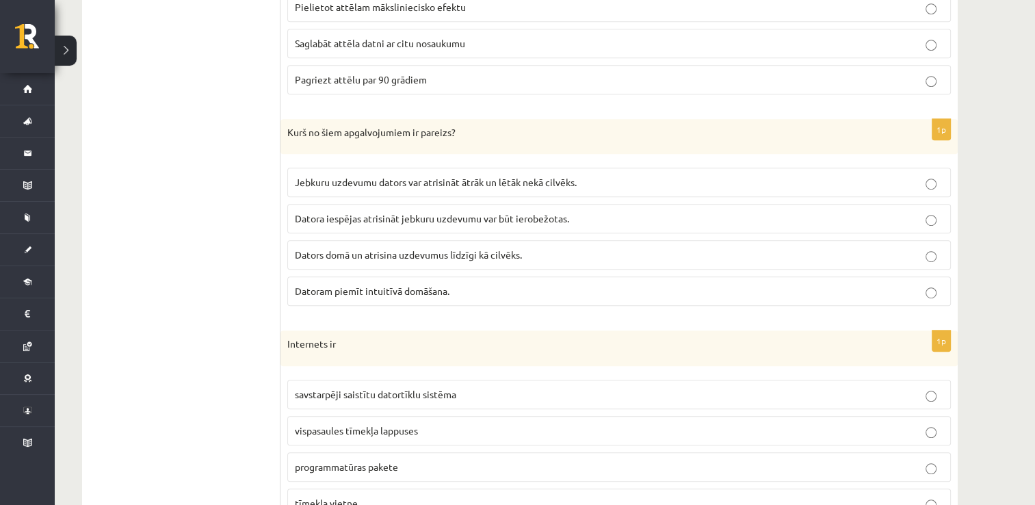
click at [435, 222] on p "Datora iespējas atrisināt jebkuru uzdevumu var būt ierobežotas." at bounding box center [619, 218] width 649 height 14
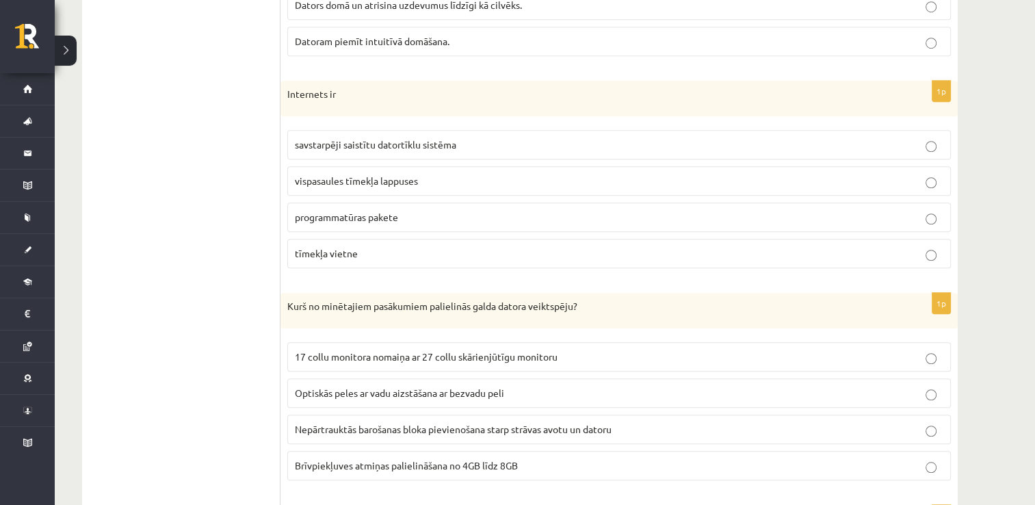
scroll to position [1046, 0]
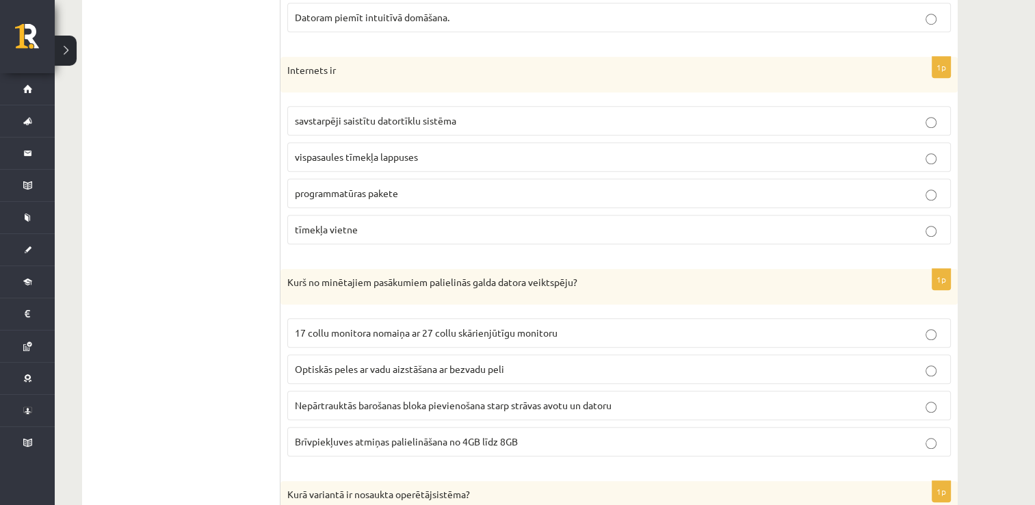
click at [462, 114] on p "savstarpēji saistītu datortīklu sistēma" at bounding box center [619, 121] width 649 height 14
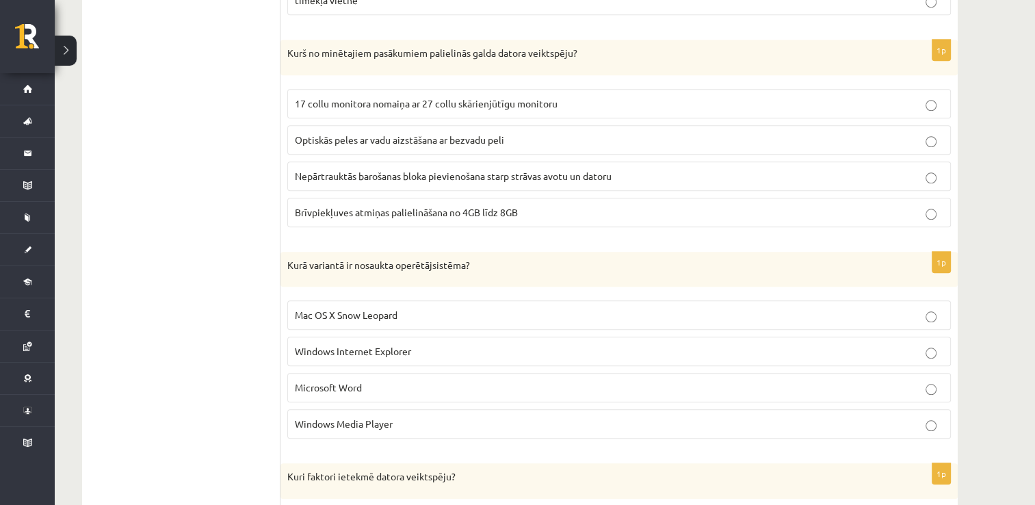
scroll to position [1251, 0]
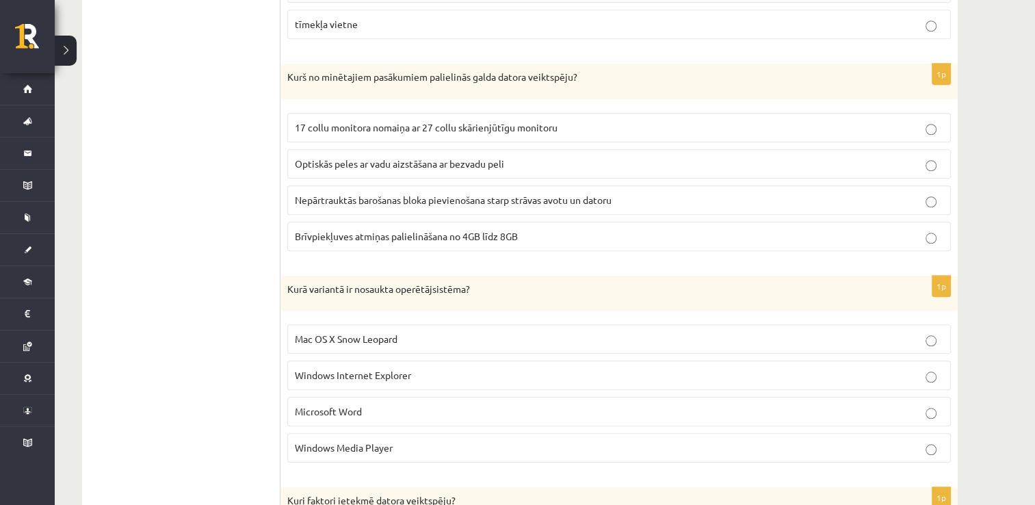
click at [402, 231] on span "Brīvpiekļuves atmiņas palielināšana no 4GB līdz 8GB" at bounding box center [406, 236] width 223 height 12
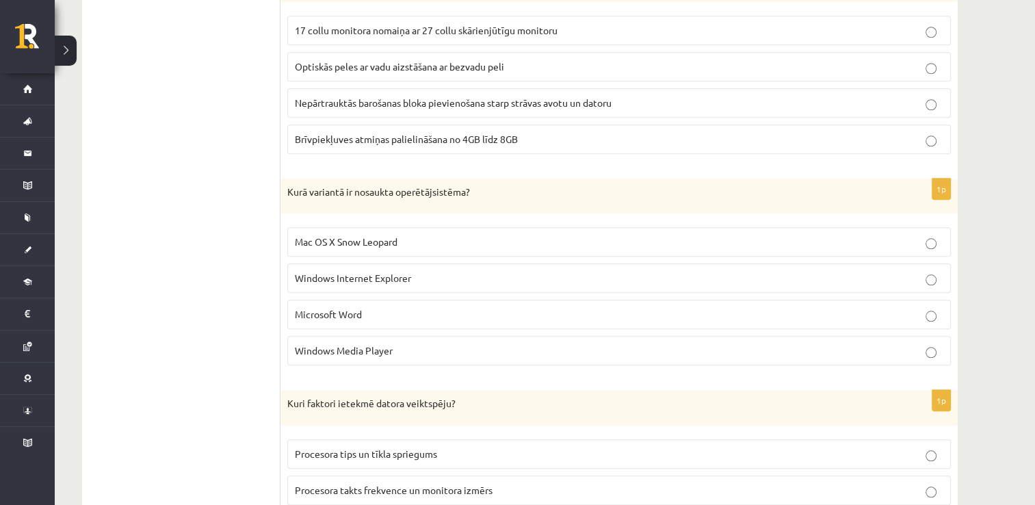
scroll to position [1456, 0]
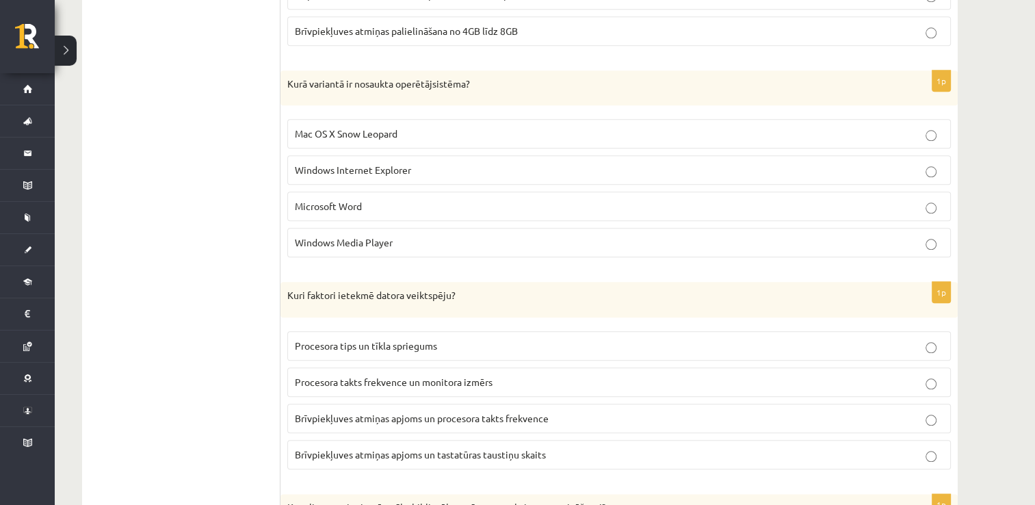
click at [370, 127] on span "Mac OS X Snow Leopard" at bounding box center [346, 133] width 103 height 12
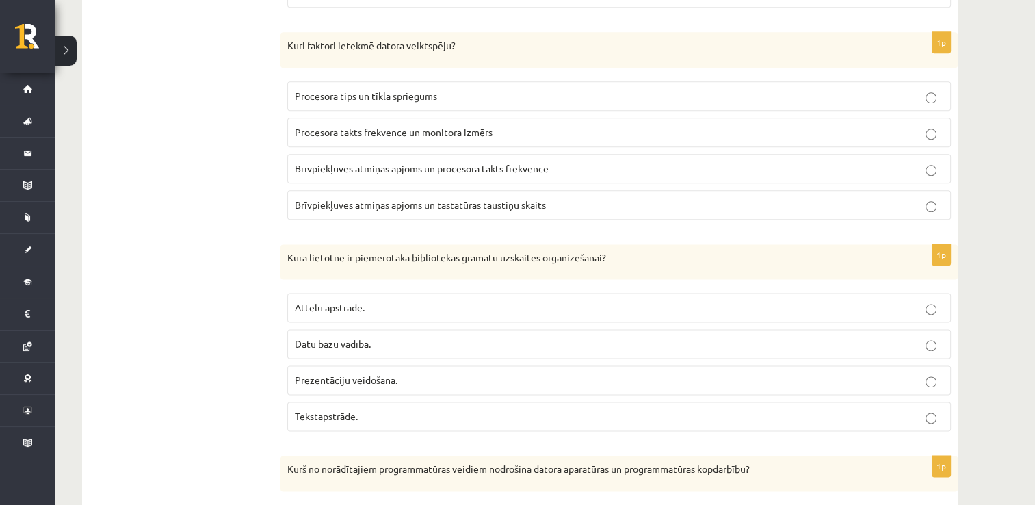
scroll to position [1730, 0]
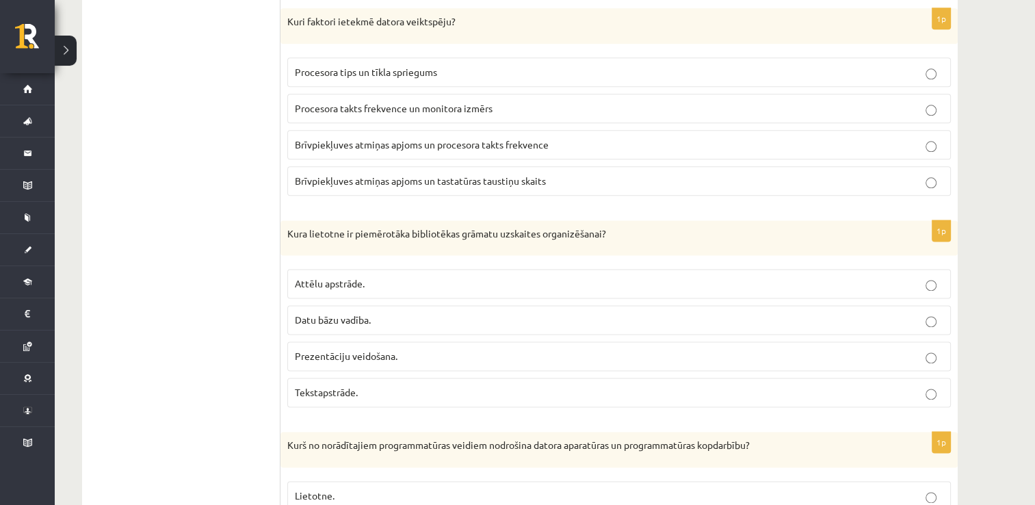
click at [512, 130] on label "Brīvpiekļuves atmiņas apjoms un procesora takts frekvence" at bounding box center [619, 144] width 664 height 29
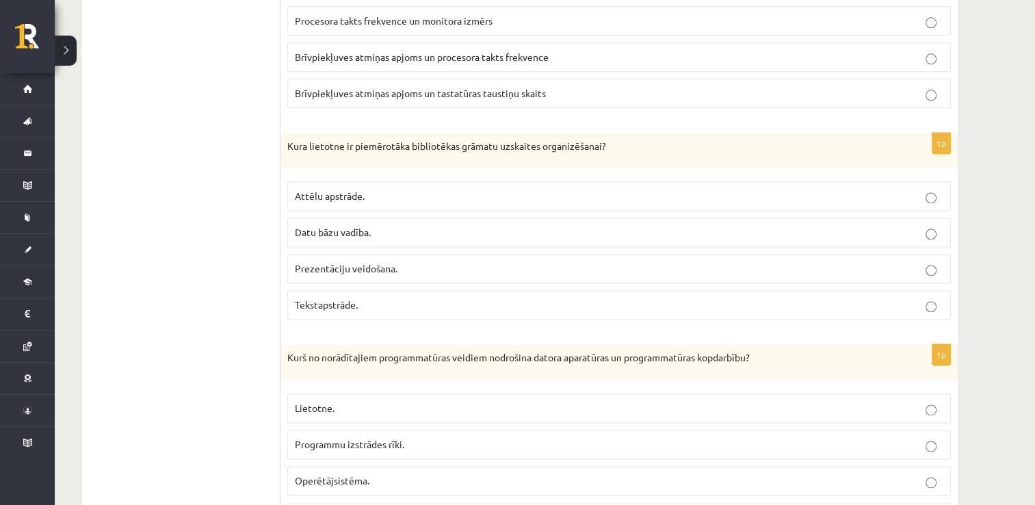
scroll to position [1935, 0]
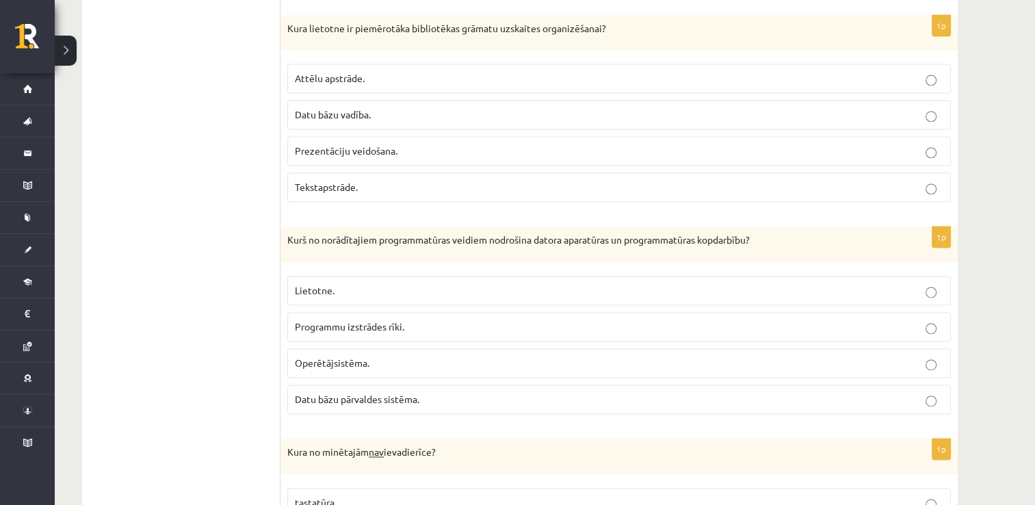
click at [370, 108] on span "Datu bāzu vadība." at bounding box center [333, 114] width 76 height 12
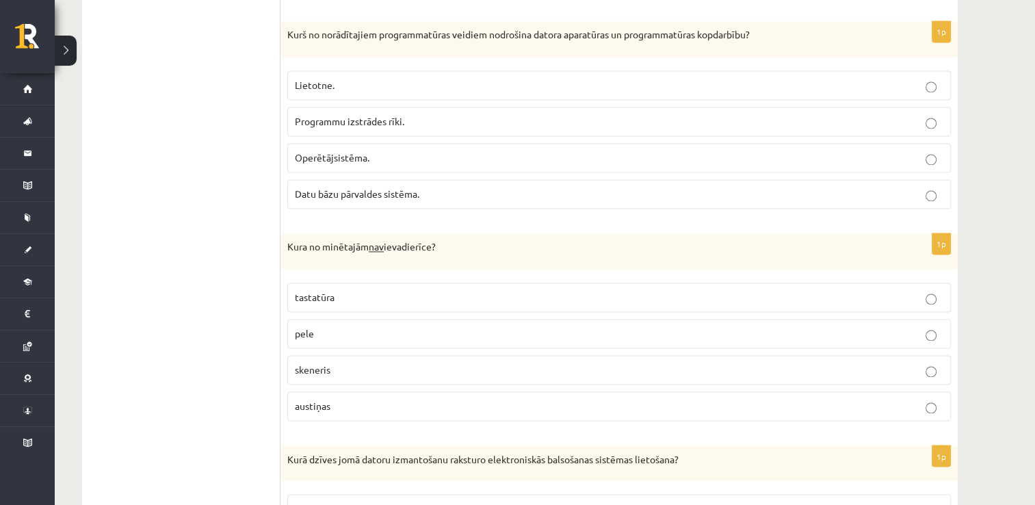
scroll to position [2141, 0]
click at [430, 151] on p "Operētājsistēma." at bounding box center [619, 158] width 649 height 14
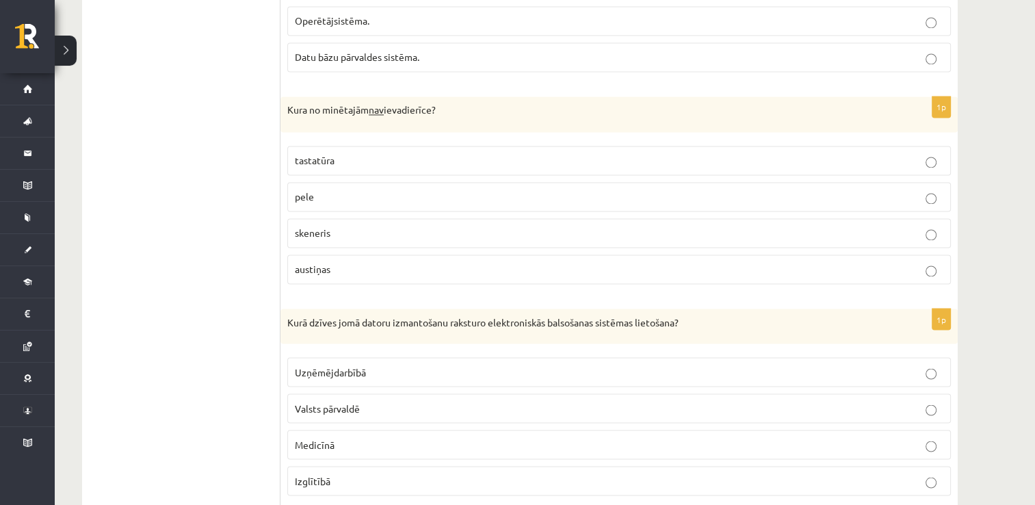
scroll to position [2346, 0]
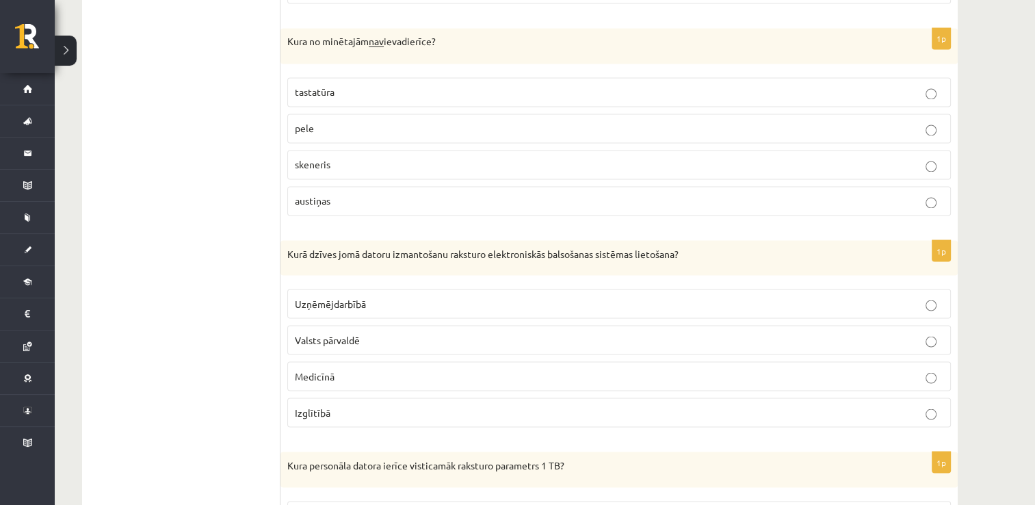
click at [404, 194] on p "austiņas" at bounding box center [619, 201] width 649 height 14
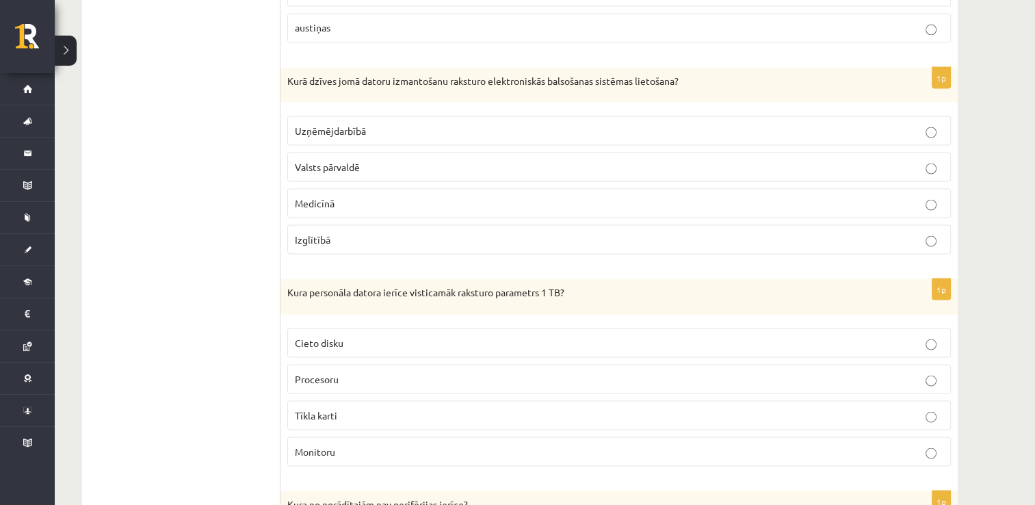
scroll to position [2551, 0]
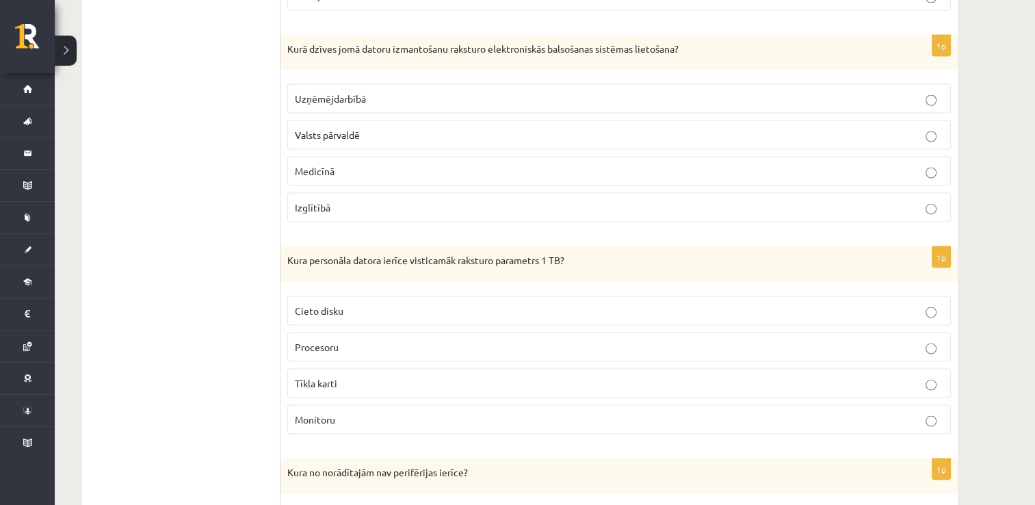
click at [368, 127] on p "Valsts pārvaldē" at bounding box center [619, 134] width 649 height 14
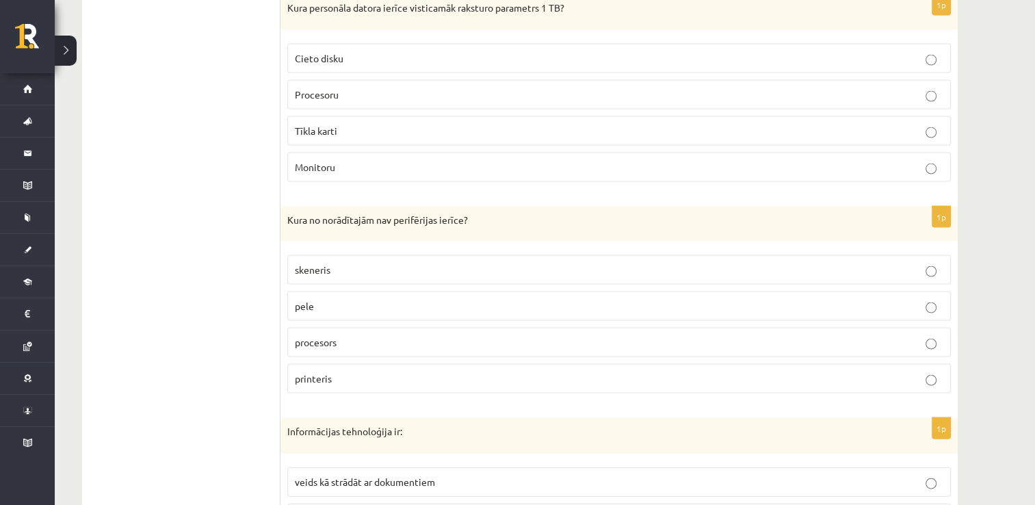
scroll to position [2825, 0]
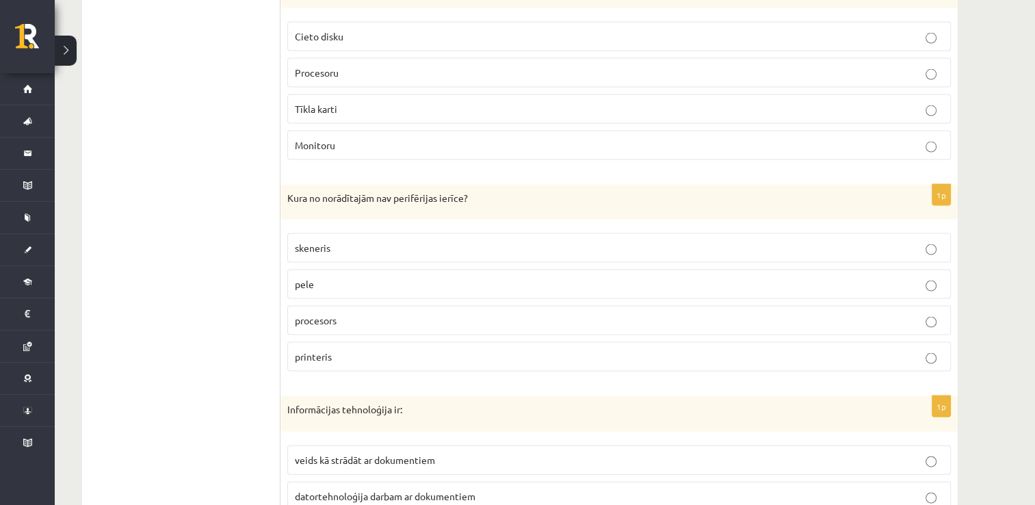
click at [409, 29] on p "Cieto disku" at bounding box center [619, 36] width 649 height 14
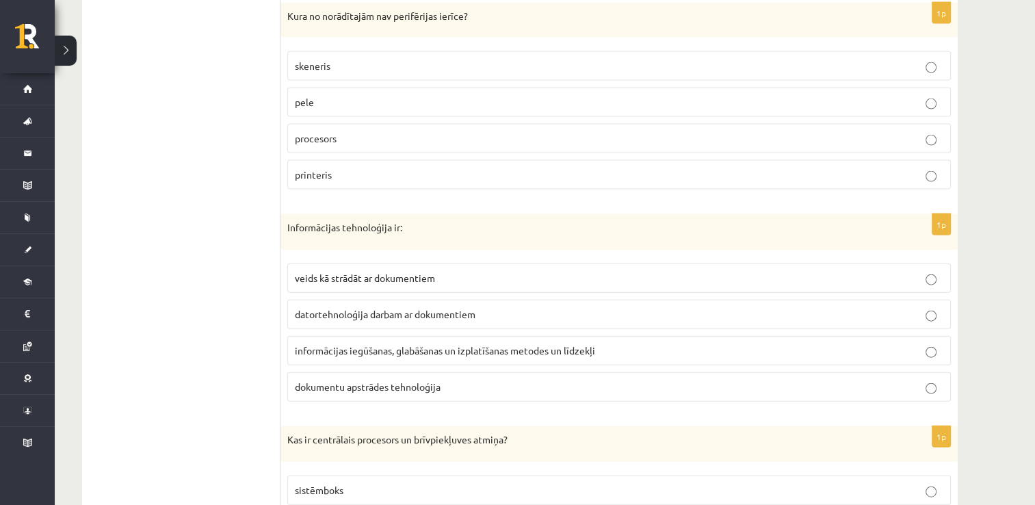
scroll to position [3031, 0]
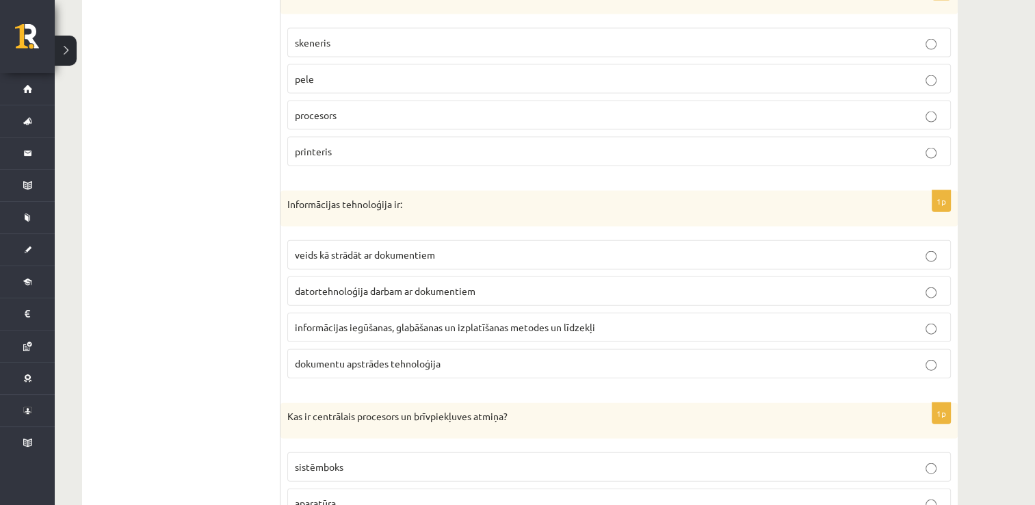
click at [469, 108] on p "procesors" at bounding box center [619, 115] width 649 height 14
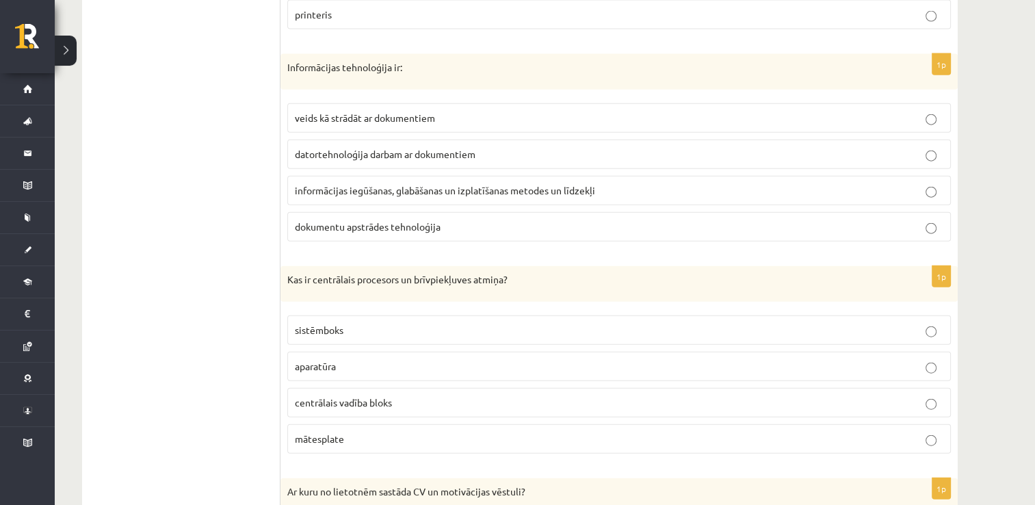
scroll to position [3236, 0]
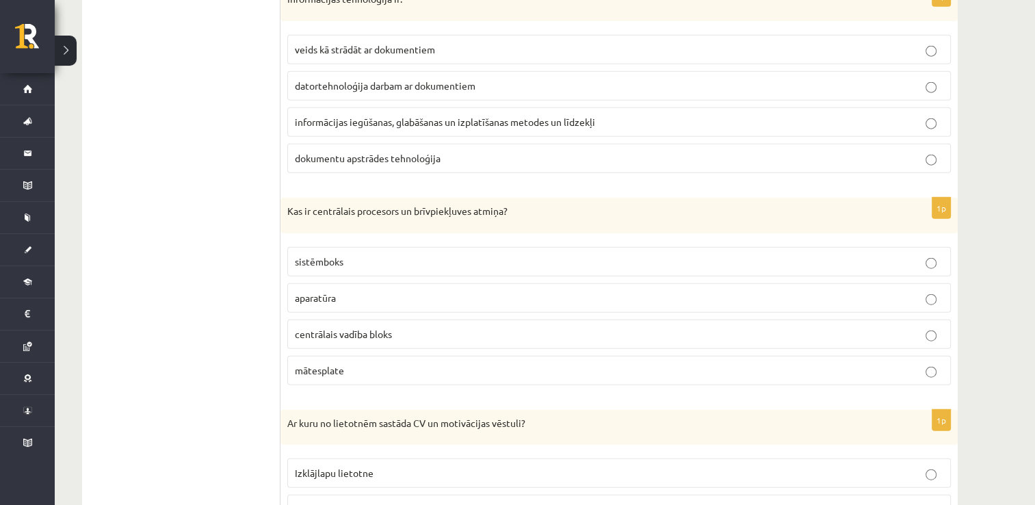
click at [493, 116] on span "informācijas iegūšanas, glabāšanas un izplatīšanas metodes un līdzekļi" at bounding box center [445, 122] width 300 height 12
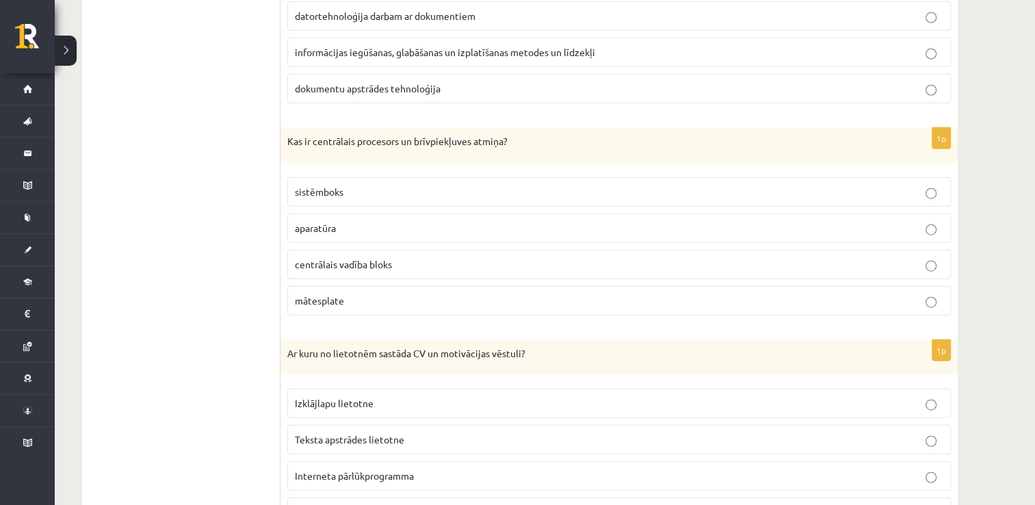
scroll to position [3373, 0]
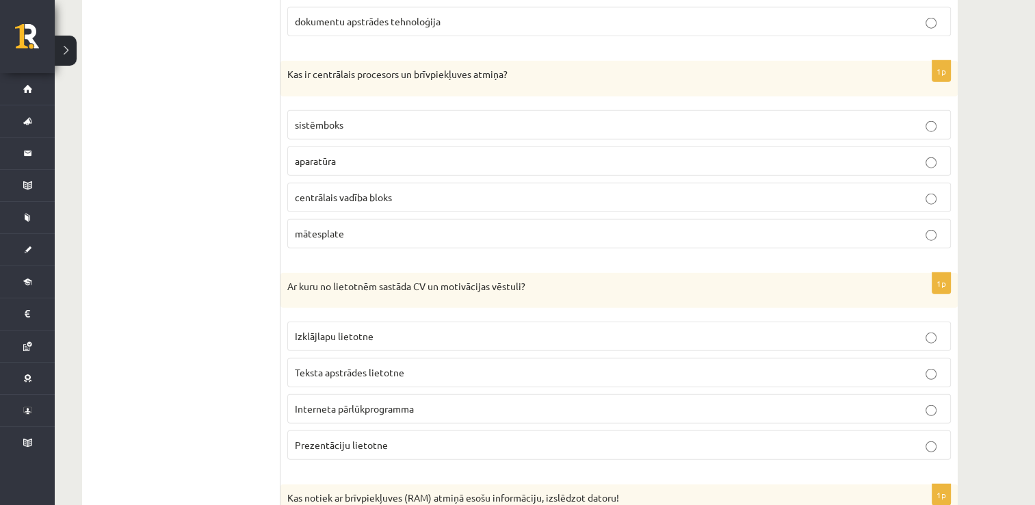
click at [383, 154] on p "aparatūra" at bounding box center [619, 161] width 649 height 14
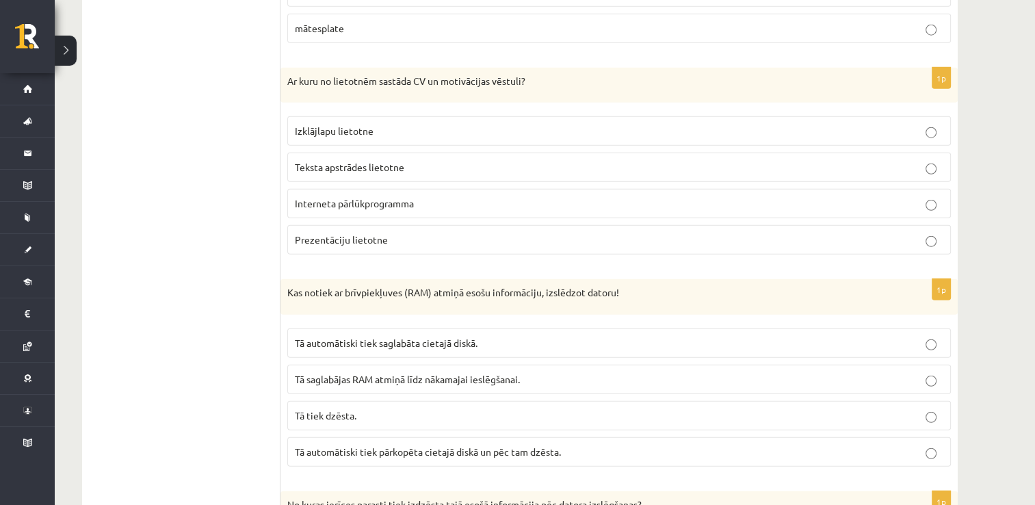
scroll to position [3646, 0]
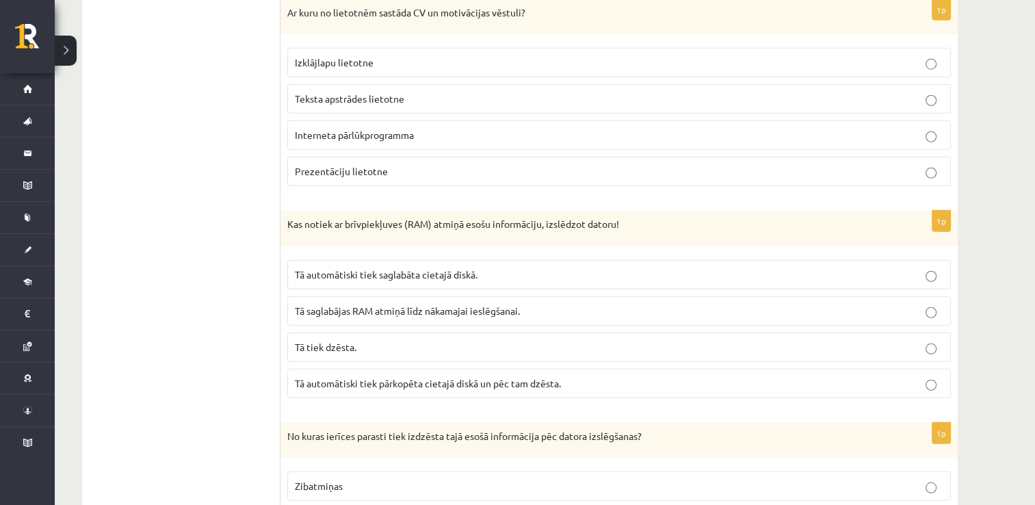
click at [402, 92] on span "Teksta apstrādes lietotne" at bounding box center [350, 98] width 110 height 12
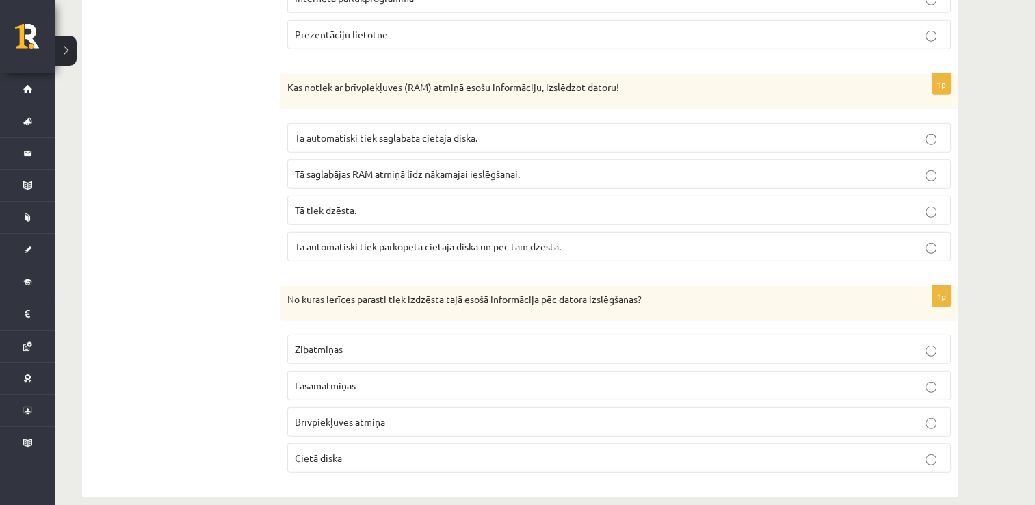
click at [454, 203] on p "Tā tiek dzēsta." at bounding box center [619, 210] width 649 height 14
click at [417, 415] on p "Brīvpiekļuves atmiņa" at bounding box center [619, 422] width 649 height 14
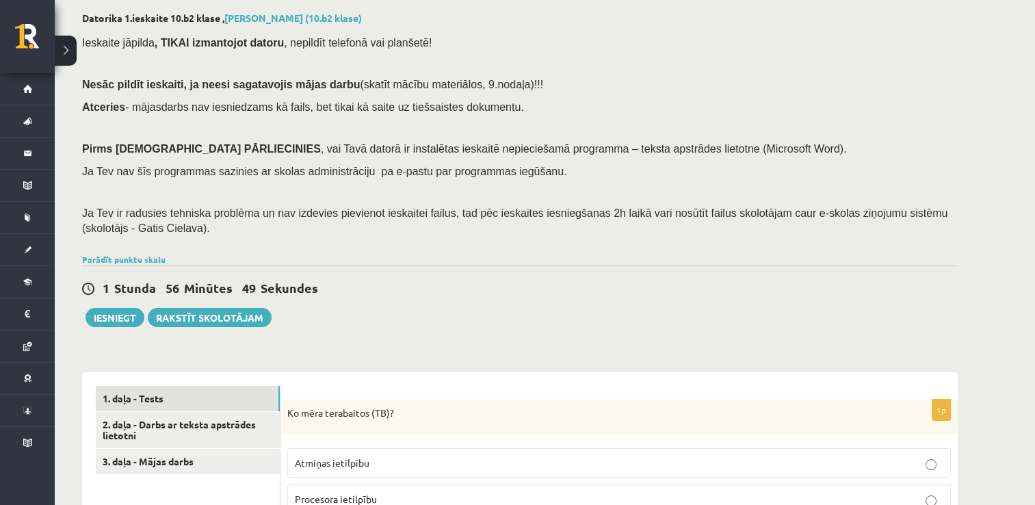
scroll to position [137, 0]
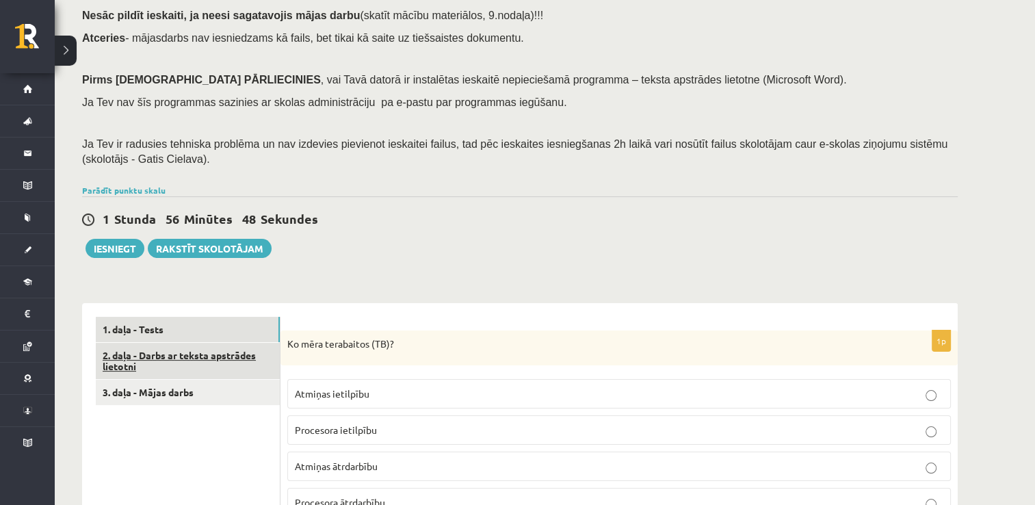
click at [222, 368] on link "2. daļa - Darbs ar teksta apstrādes lietotni" at bounding box center [188, 361] width 184 height 37
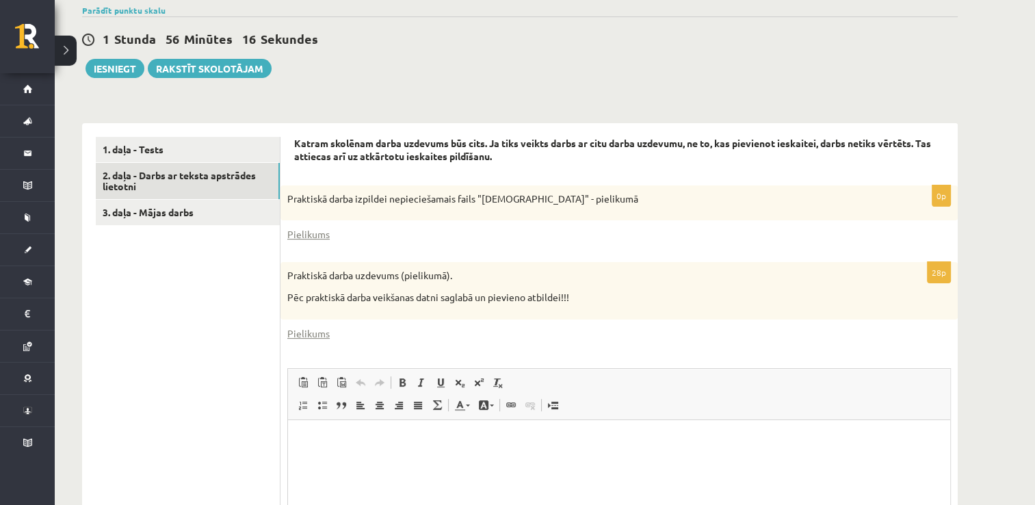
scroll to position [299, 0]
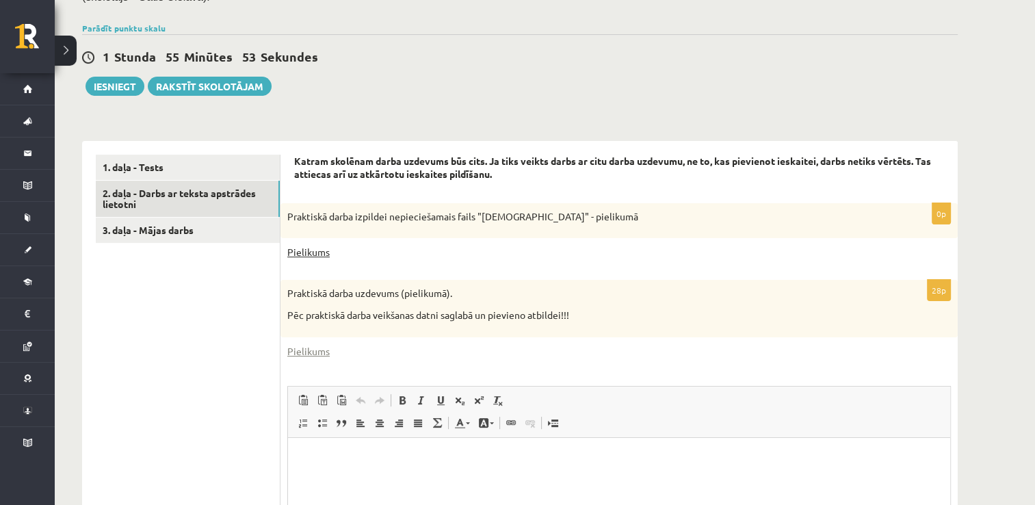
click at [312, 250] on link "Pielikums" at bounding box center [308, 252] width 42 height 14
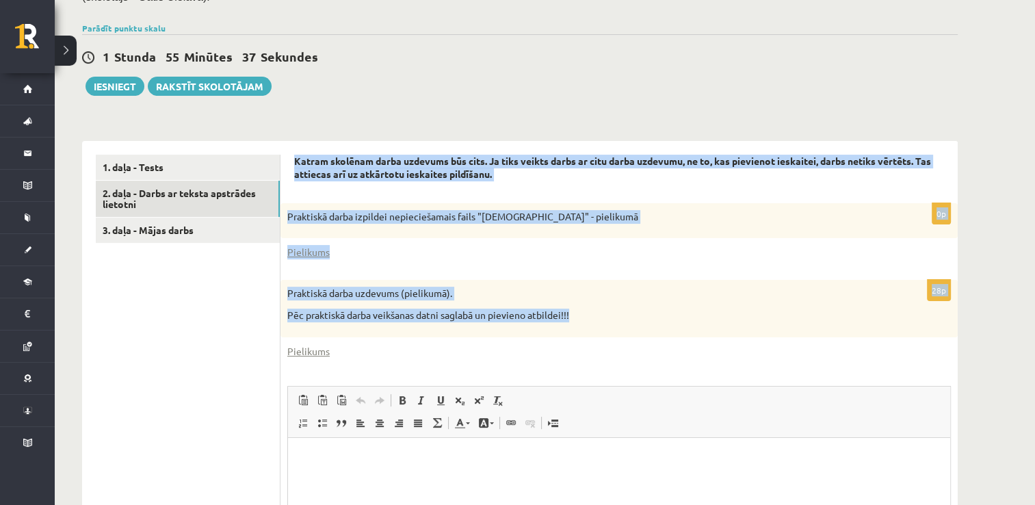
drag, startPoint x: 291, startPoint y: 157, endPoint x: 808, endPoint y: 322, distance: 542.2
click at [808, 322] on div "Katram skolēnam darba uzdevums būs cits. Ja tiks veikts darbs ar citu darba uzd…" at bounding box center [620, 412] width 678 height 543
copy form "Katram skolēnam darba uzdevums būs cits. Ja tiks veikts darbs ar citu darba uzd…"
click at [789, 258] on div "Pielikums" at bounding box center [619, 252] width 664 height 14
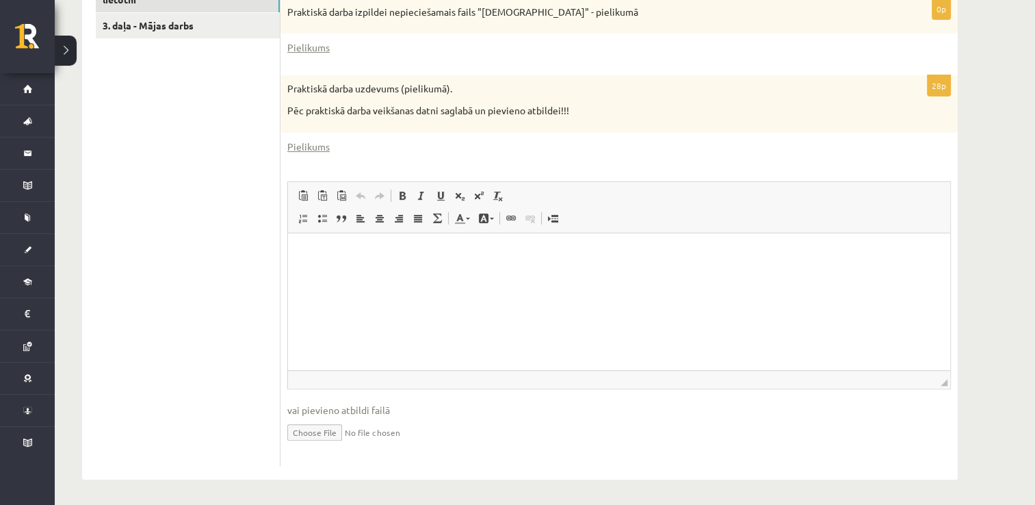
scroll to position [504, 0]
click at [318, 151] on link "Pielikums" at bounding box center [308, 146] width 42 height 14
